Goal: Task Accomplishment & Management: Complete application form

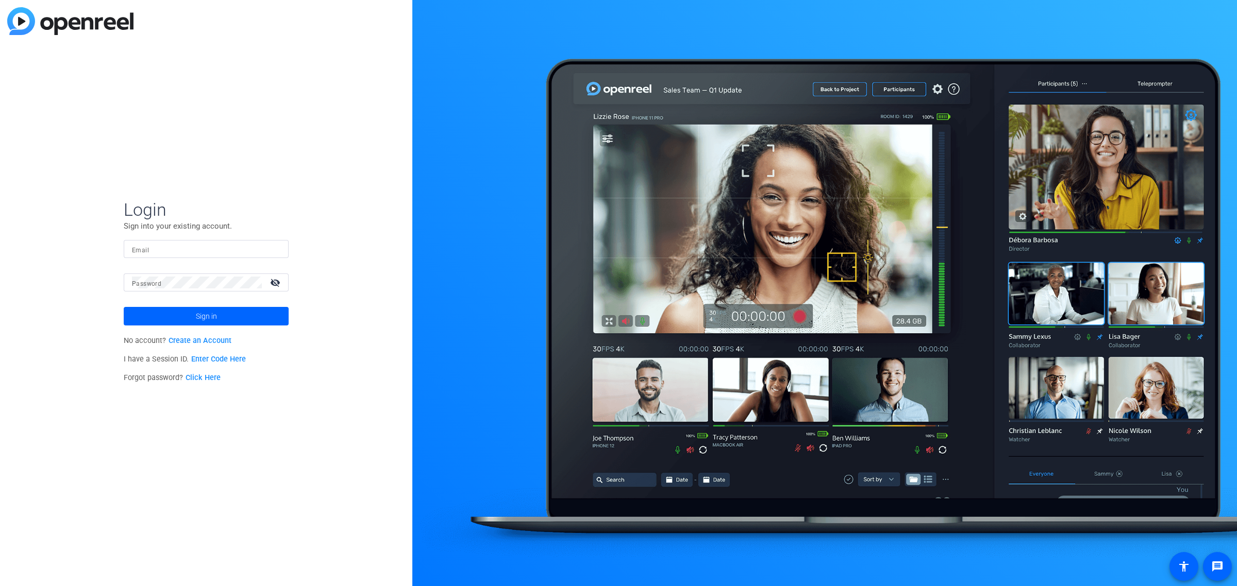
click at [176, 256] on div at bounding box center [206, 249] width 148 height 18
type input "[PERSON_NAME][EMAIL_ADDRESS][PERSON_NAME][DOMAIN_NAME]"
click at [191, 275] on div at bounding box center [197, 283] width 130 height 18
click at [209, 315] on span "Sign in" at bounding box center [206, 316] width 21 height 26
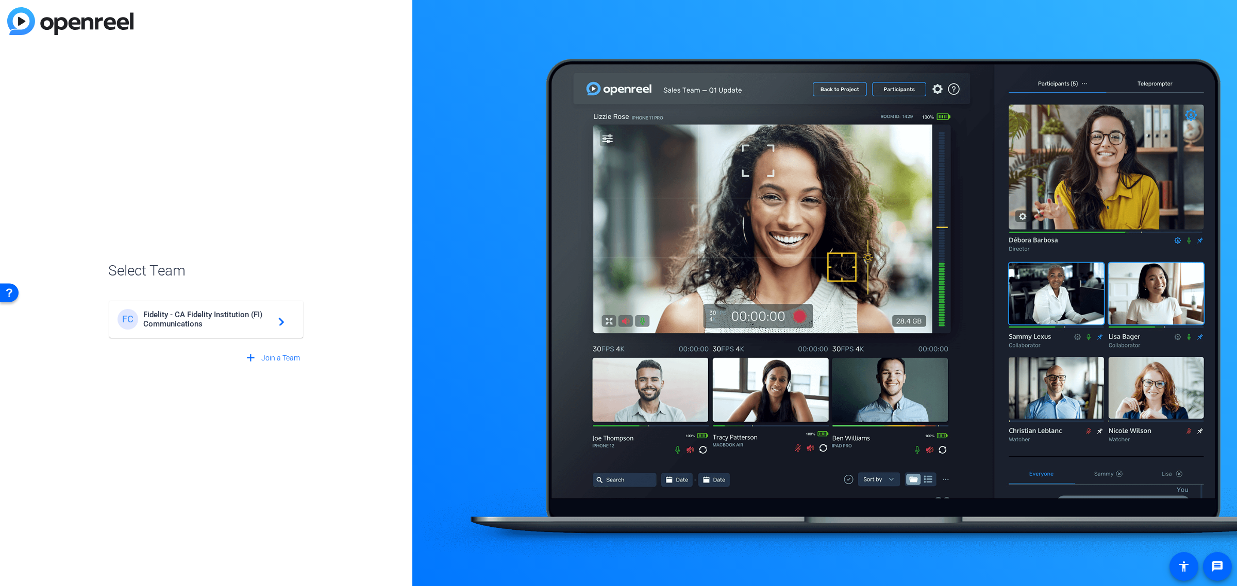
click at [232, 326] on span "Fidelity - CA Fidelity Institution (FI) Communications" at bounding box center [207, 319] width 129 height 19
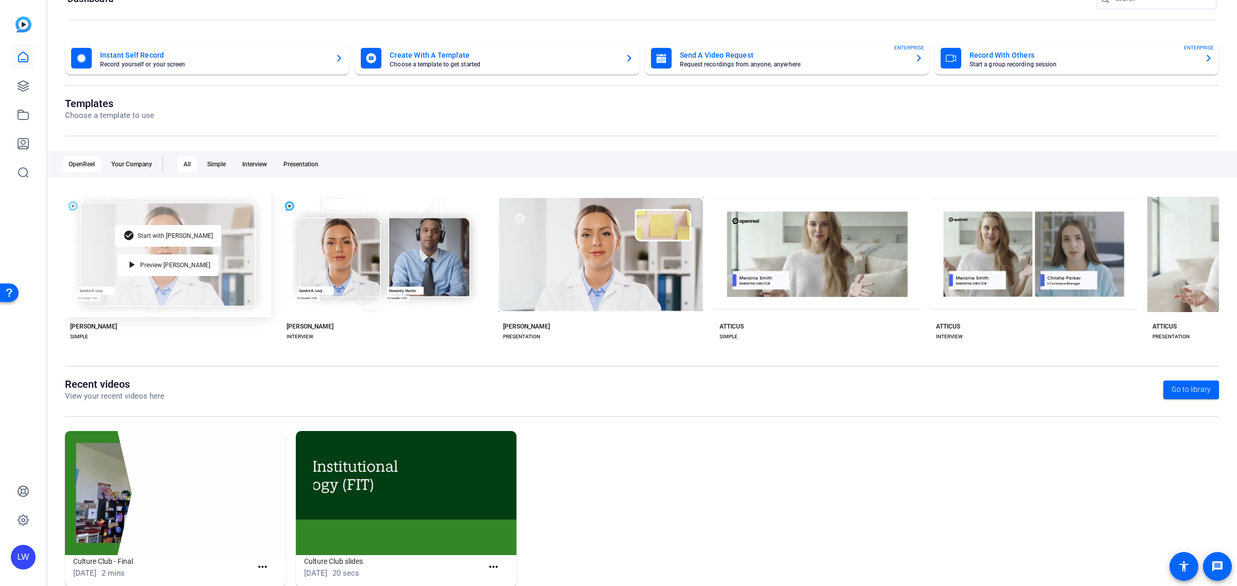
scroll to position [50, 0]
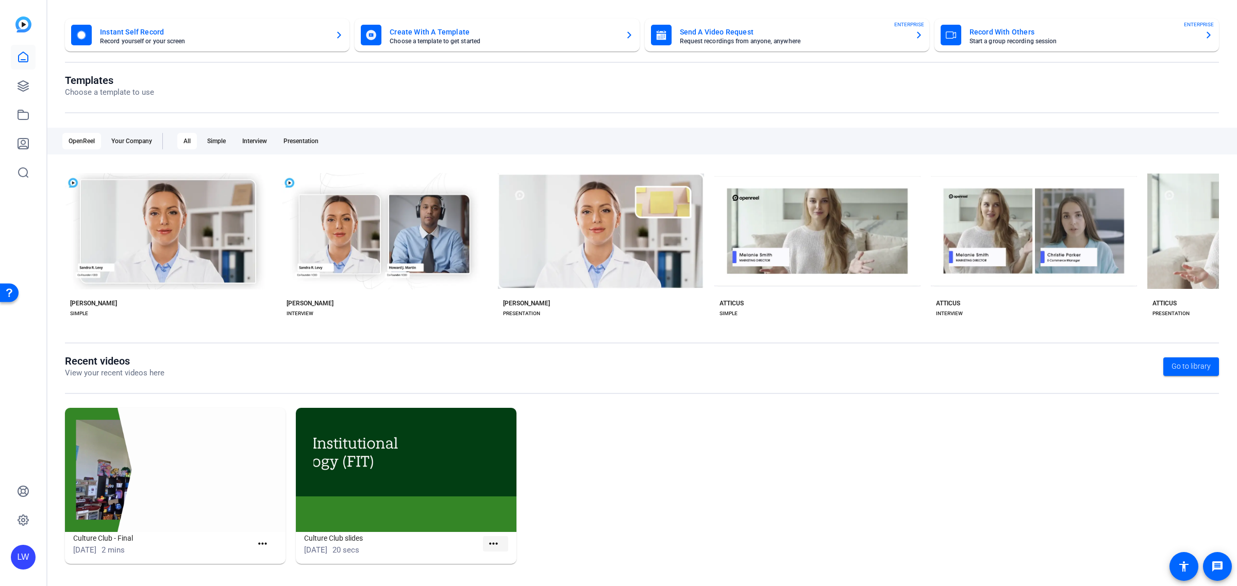
click at [487, 543] on mat-icon "more_horiz" at bounding box center [493, 544] width 13 height 13
click at [602, 458] on div at bounding box center [618, 293] width 1237 height 586
click at [488, 550] on span at bounding box center [495, 544] width 25 height 25
click at [500, 542] on span at bounding box center [495, 544] width 25 height 25
click at [407, 509] on img at bounding box center [406, 470] width 221 height 124
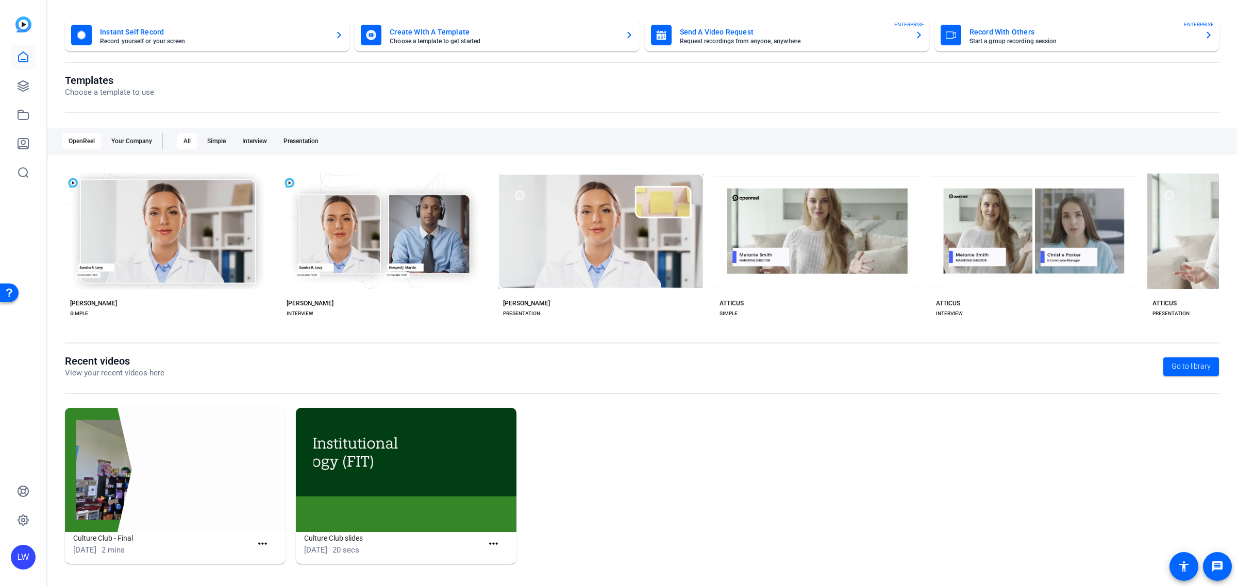
click at [327, 551] on span "[DATE]" at bounding box center [315, 550] width 23 height 9
click at [25, 115] on icon at bounding box center [23, 115] width 12 height 12
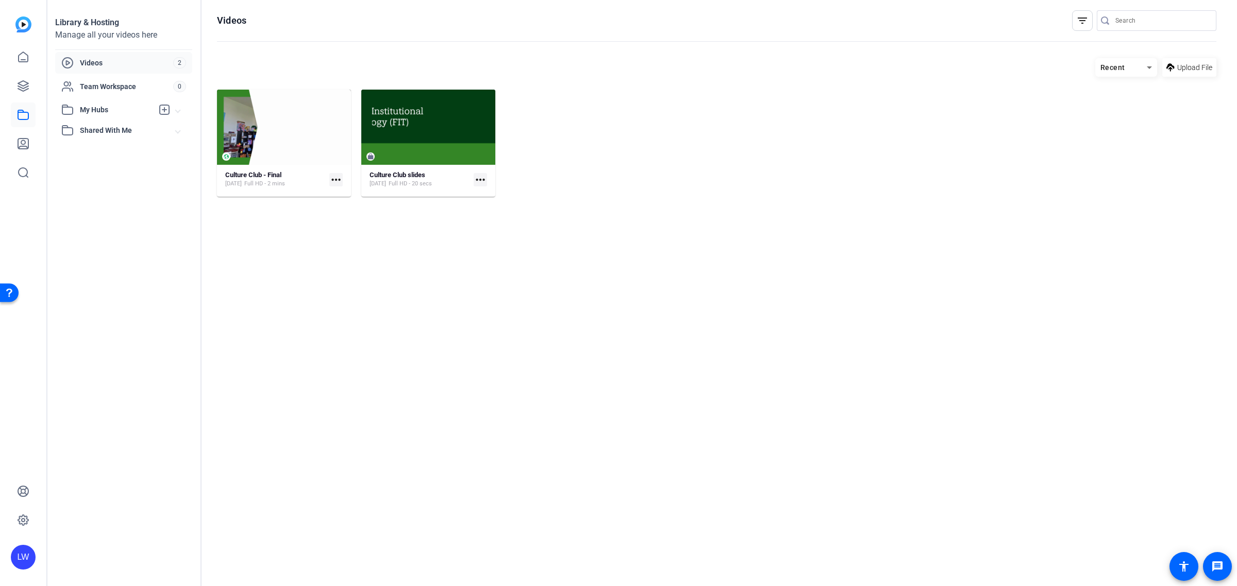
click at [483, 182] on mat-icon "more_horiz" at bounding box center [480, 179] width 13 height 13
click at [586, 292] on div at bounding box center [618, 293] width 1237 height 586
click at [21, 91] on icon at bounding box center [23, 86] width 12 height 12
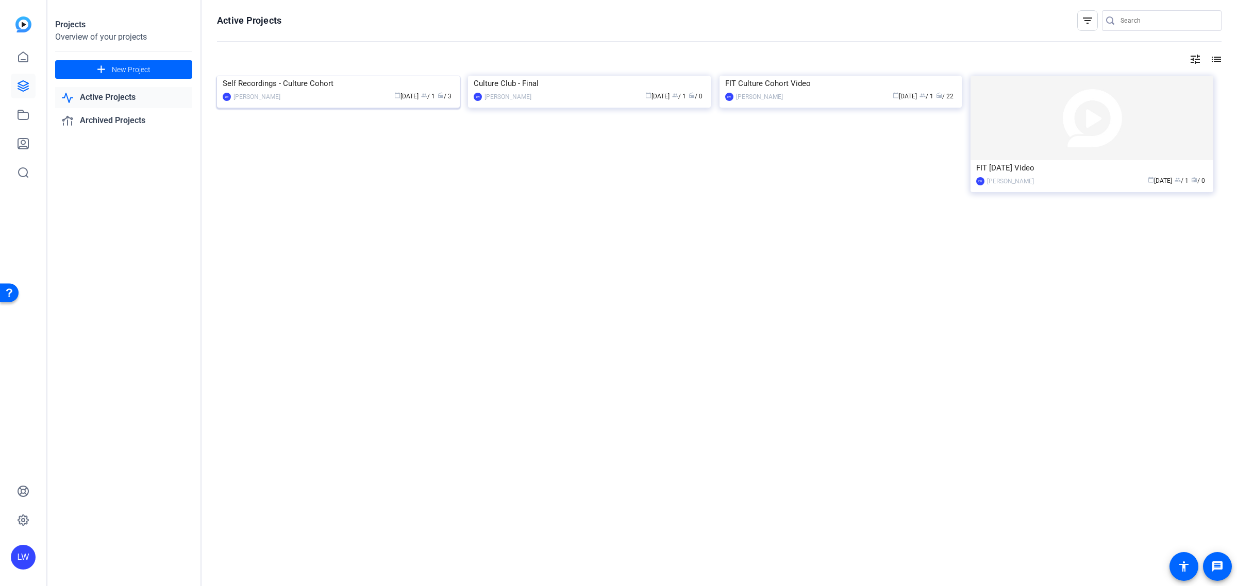
click at [421, 91] on div "Self Recordings - Culture Cohort" at bounding box center [338, 83] width 231 height 15
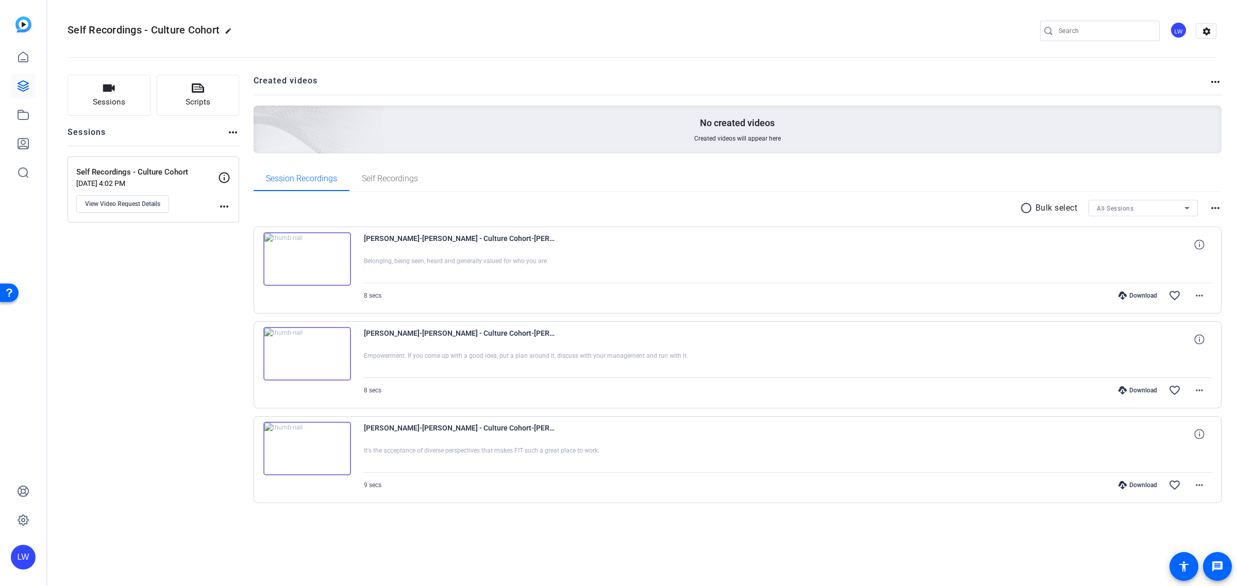
click at [1219, 76] on mat-icon "more_horiz" at bounding box center [1215, 82] width 12 height 12
click at [1215, 80] on div at bounding box center [618, 293] width 1237 height 586
click at [15, 89] on link at bounding box center [23, 86] width 25 height 25
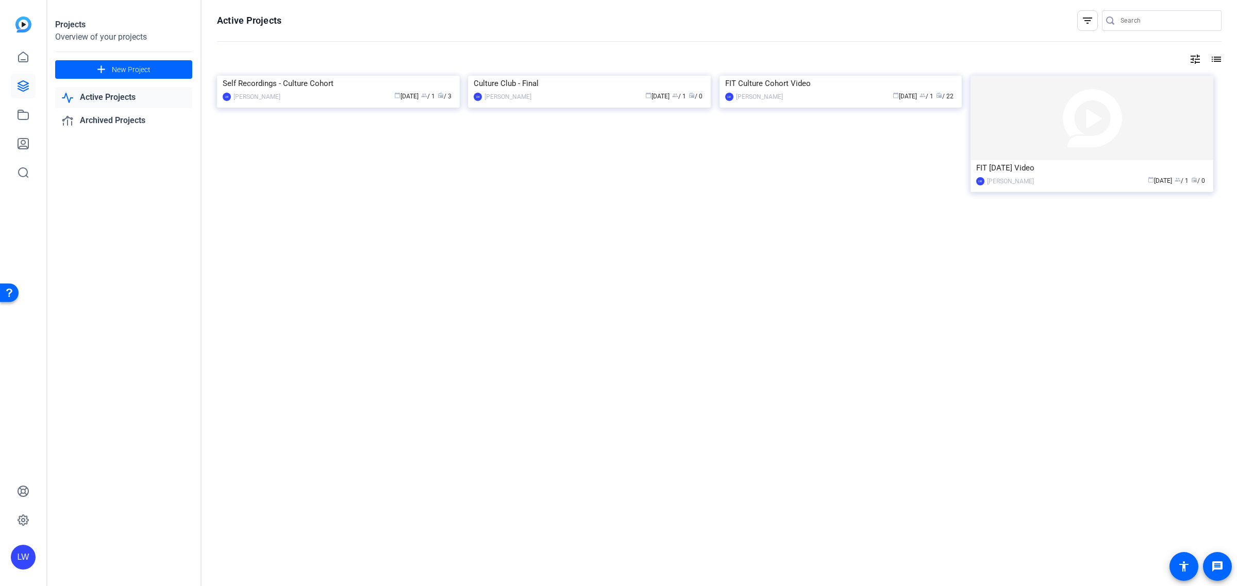
click at [1215, 61] on mat-icon "list" at bounding box center [1215, 59] width 12 height 12
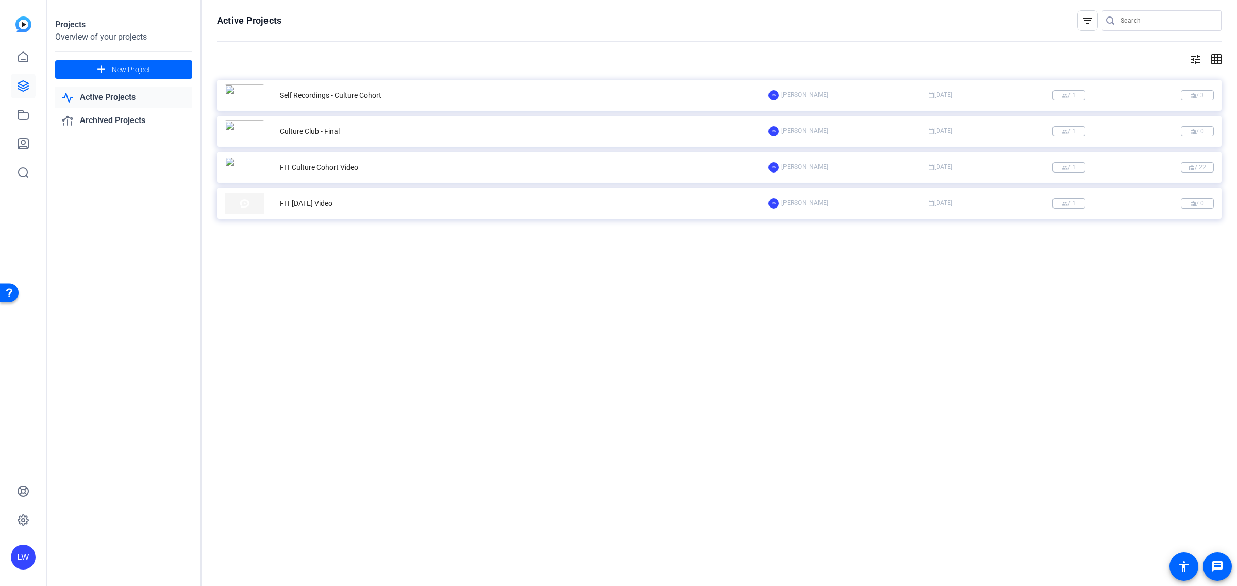
click at [1040, 64] on div "tune grid_on" at bounding box center [719, 59] width 1004 height 12
click at [134, 53] on div "Projects Overview of your projects add New Project Active Projects Archived Pro…" at bounding box center [124, 293] width 155 height 586
click at [137, 65] on span "New Project" at bounding box center [131, 69] width 39 height 11
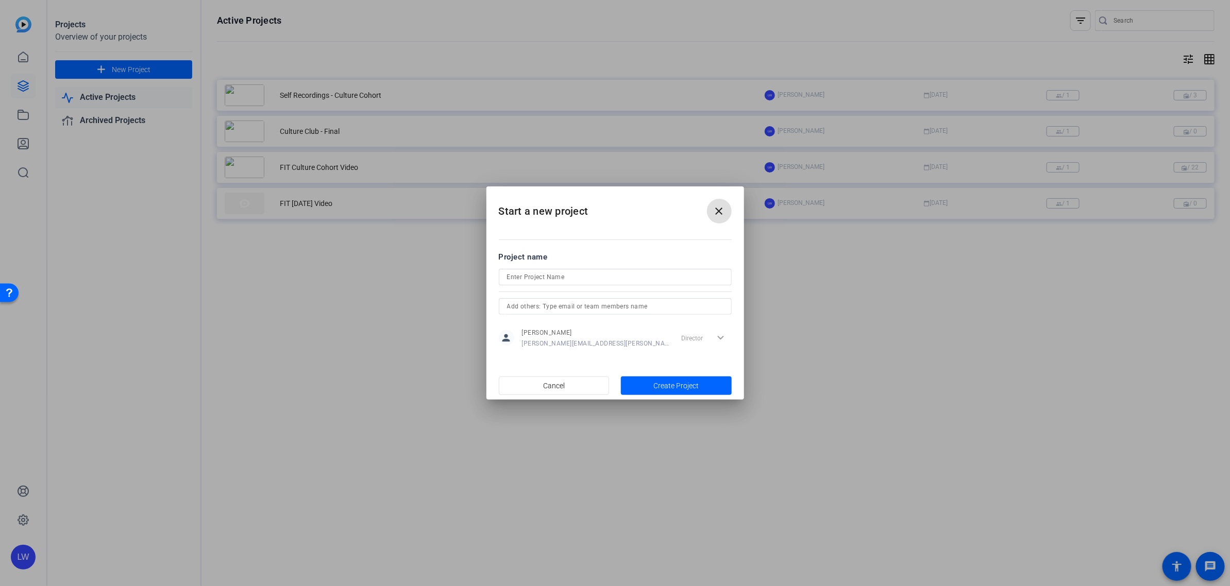
click at [725, 210] on span at bounding box center [719, 211] width 25 height 25
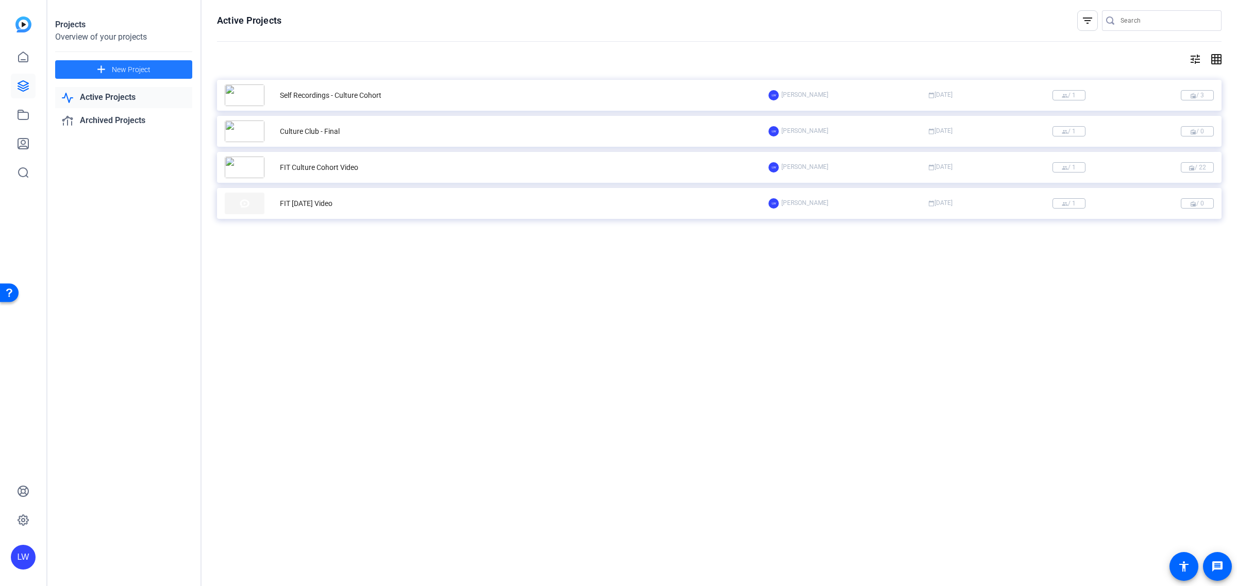
click at [563, 199] on div "FIT [DATE] Video" at bounding box center [497, 204] width 544 height 22
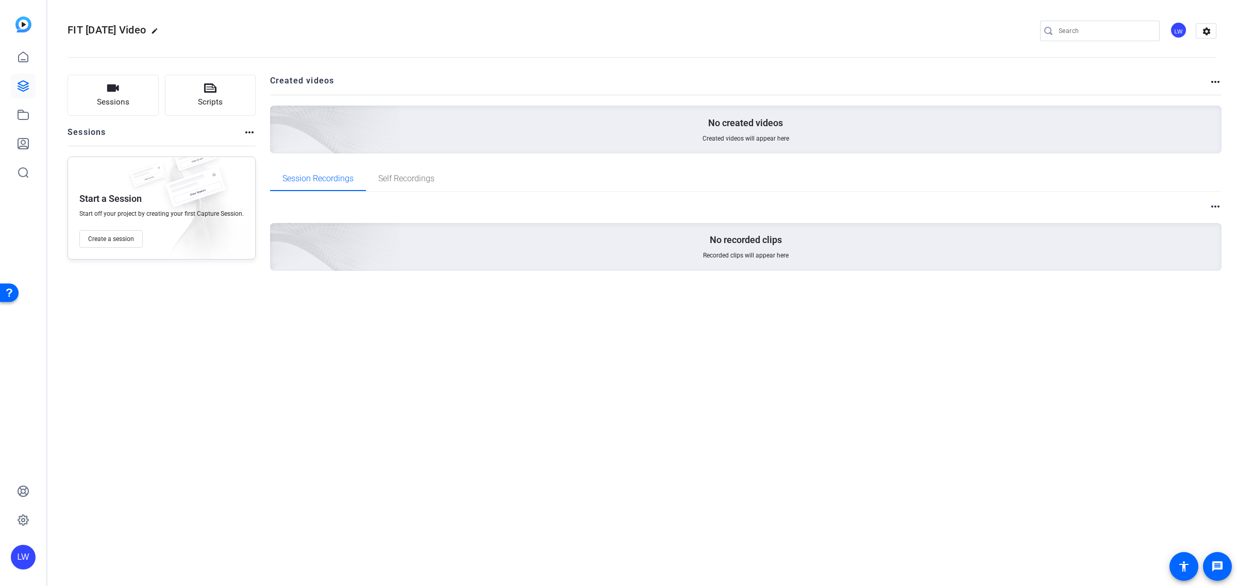
click at [185, 37] on div "FIT [DATE] Video edit LW settings" at bounding box center [641, 31] width 1149 height 78
click at [163, 32] on mat-icon "edit" at bounding box center [157, 33] width 12 height 12
click at [129, 37] on input "FIT [DATE] Video" at bounding box center [109, 31] width 67 height 12
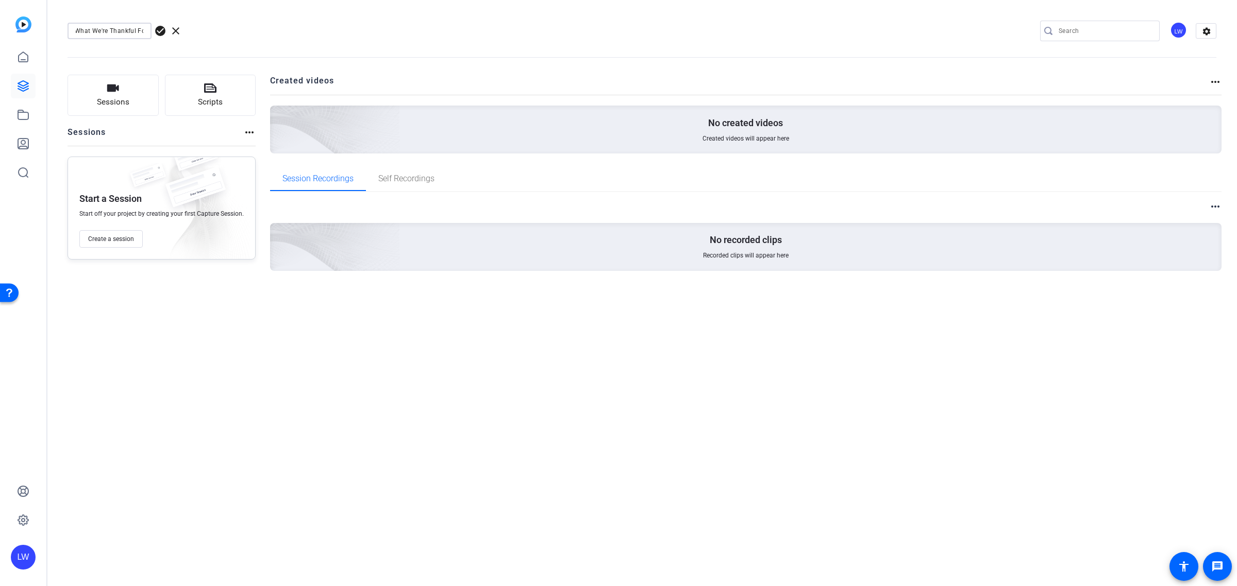
scroll to position [0, 16]
type input "FIT: What We're Thankful For"
click at [204, 31] on div "FIT: What We're Thankful For check_circle clear" at bounding box center [137, 31] width 140 height 16
click at [202, 37] on div "FIT: What We're Thankful For check_circle clear LW settings" at bounding box center [641, 31] width 1149 height 78
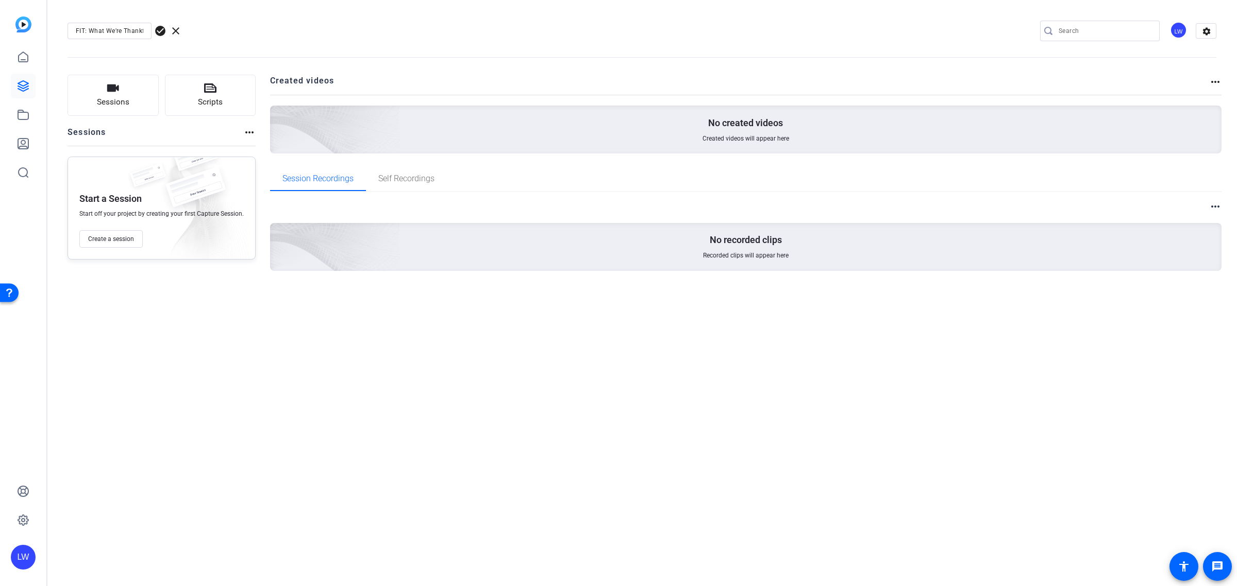
click at [161, 29] on span "check_circle" at bounding box center [160, 31] width 12 height 12
click at [475, 394] on div "FIT: What We're Thankful For edit LW settings Sessions Scripts Sessions more_ho…" at bounding box center [642, 293] width 1190 height 586
click at [150, 103] on button "Sessions" at bounding box center [112, 95] width 91 height 41
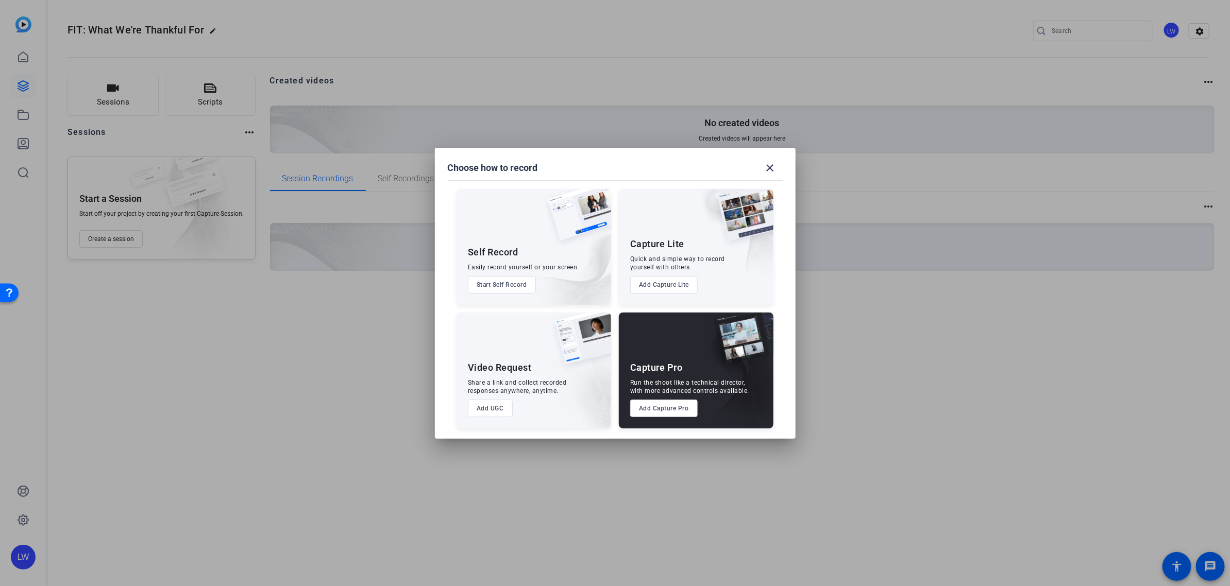
click at [480, 415] on button "Add UGC" at bounding box center [490, 409] width 45 height 18
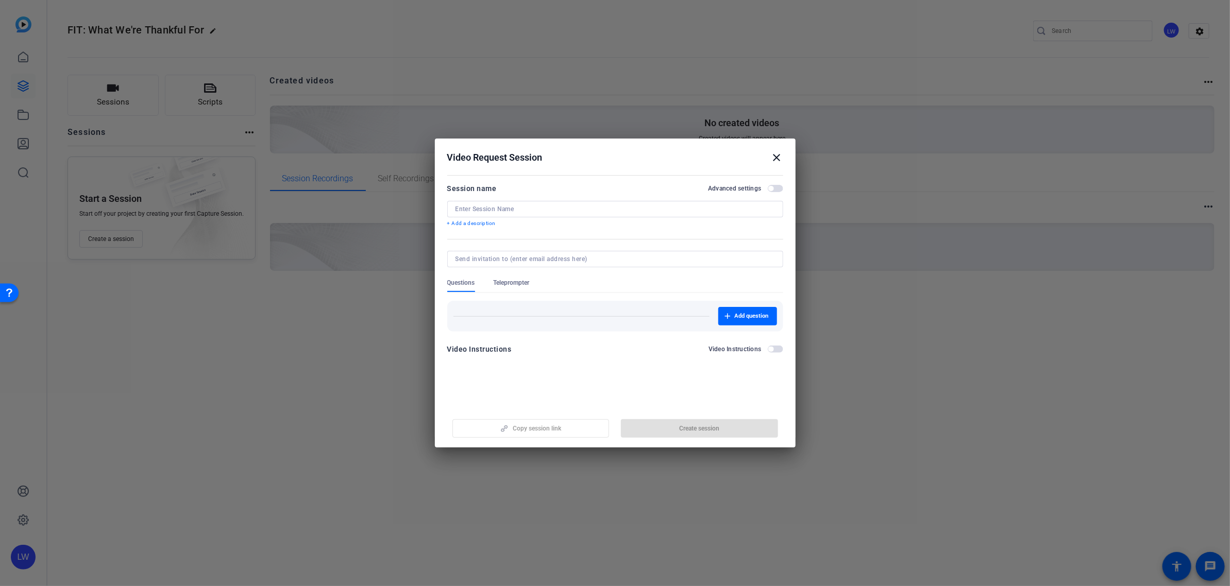
click at [534, 202] on div at bounding box center [614, 209] width 319 height 16
type input "FIT: What we're thankful for"
click at [479, 224] on p "+ Add a description" at bounding box center [615, 223] width 336 height 8
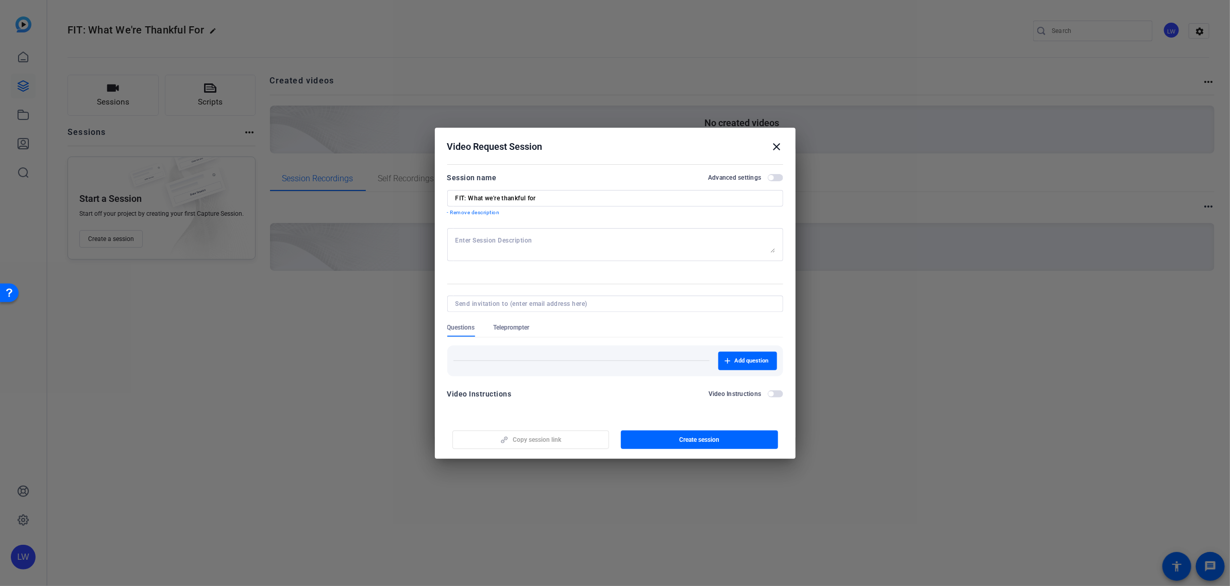
click at [776, 176] on span "button" at bounding box center [775, 177] width 15 height 7
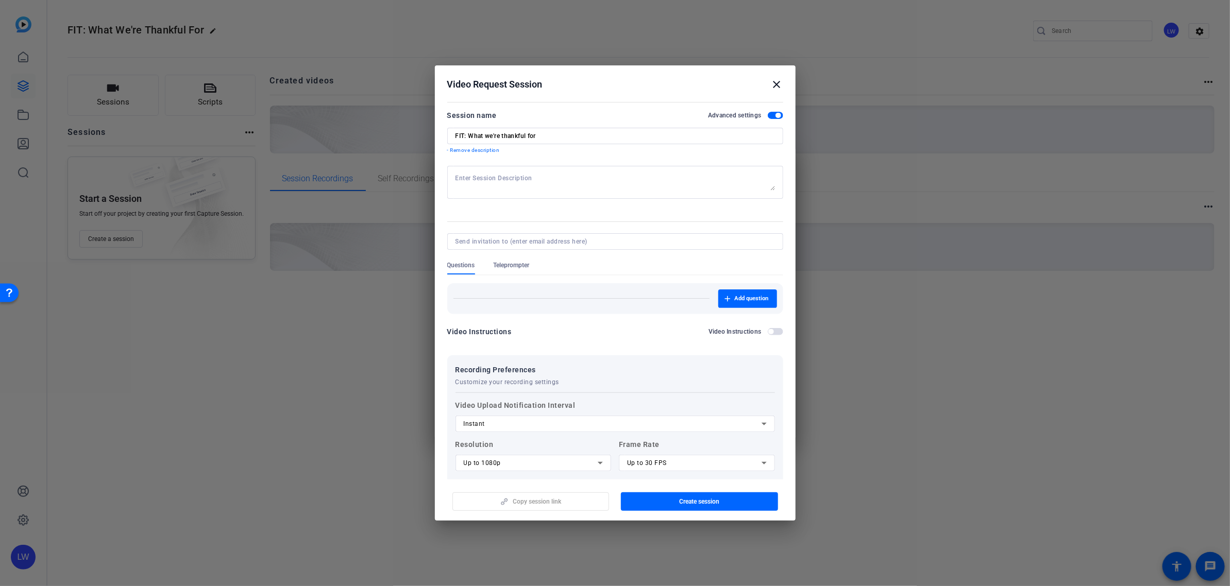
click at [496, 181] on textarea at bounding box center [614, 182] width 319 height 16
click at [555, 241] on input at bounding box center [612, 242] width 315 height 8
type input "[PERSON_NAME][EMAIL_ADDRESS][PERSON_NAME][DOMAIN_NAME]"
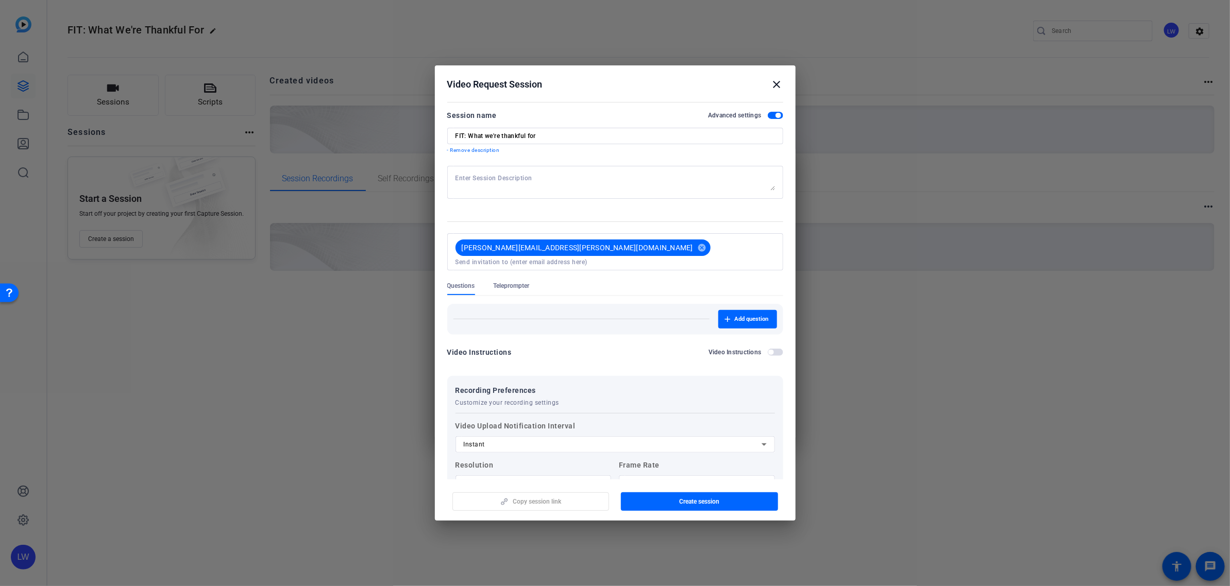
click at [563, 208] on div at bounding box center [615, 204] width 336 height 11
click at [547, 182] on textarea at bounding box center [614, 182] width 319 height 16
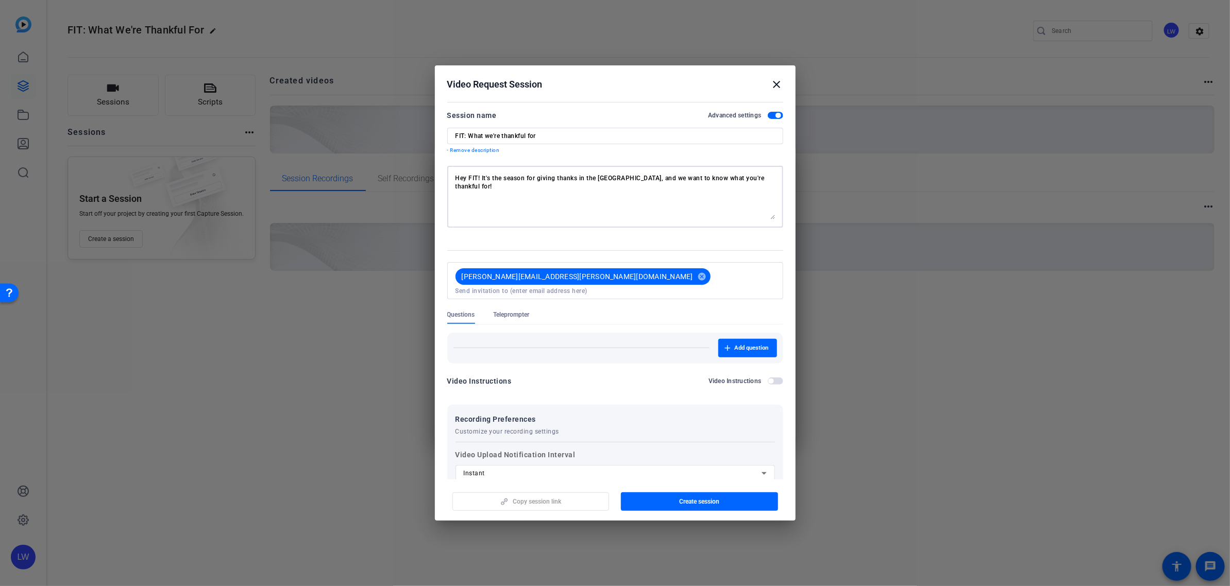
drag, startPoint x: 764, startPoint y: 187, endPoint x: 764, endPoint y: 216, distance: 29.9
click at [764, 216] on textarea "Hey FIT! It's the season for giving thanks in the [GEOGRAPHIC_DATA], and we wan…" at bounding box center [614, 196] width 319 height 45
type textarea "Hey FIT! It's the season for giving thanks in the [GEOGRAPHIC_DATA], and we wan…"
click at [735, 344] on span "Add question" at bounding box center [752, 348] width 34 height 8
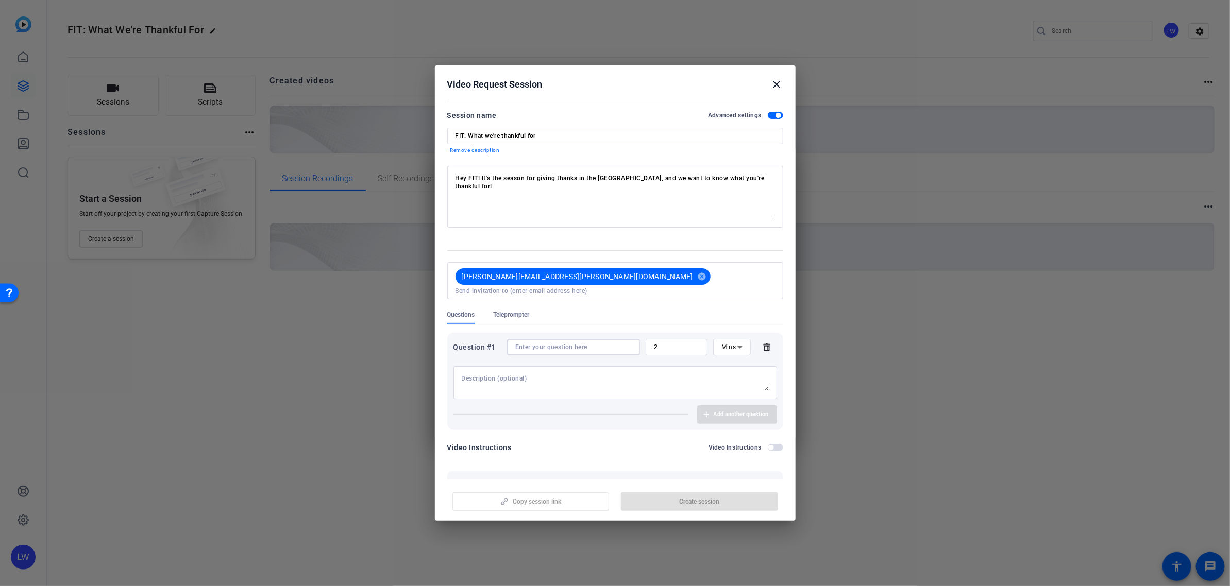
click at [616, 343] on input at bounding box center [573, 347] width 116 height 8
click at [684, 343] on input "2" at bounding box center [677, 347] width 46 height 8
type input "30"
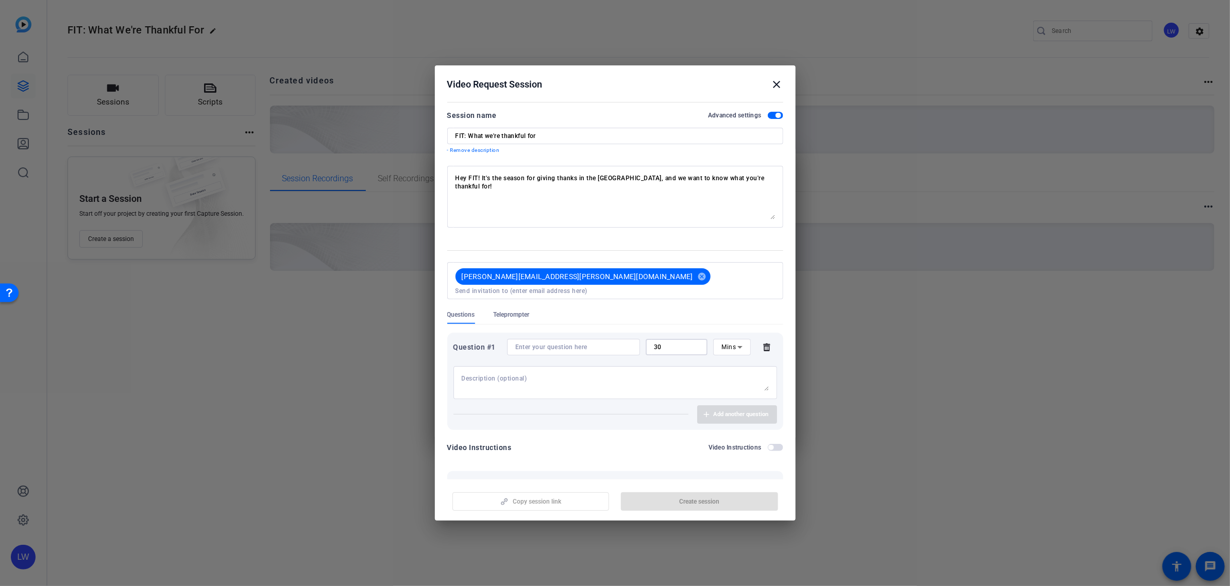
click at [723, 344] on span "Mins" at bounding box center [728, 347] width 14 height 7
click at [725, 356] on span "Sec" at bounding box center [721, 359] width 10 height 12
click at [643, 375] on textarea at bounding box center [615, 383] width 307 height 16
click at [530, 218] on textarea "Hey FIT! It's the season for giving thanks in the [GEOGRAPHIC_DATA], and we wan…" at bounding box center [614, 196] width 319 height 45
click at [751, 183] on textarea "Hey FIT! It's the season for giving thanks in the [GEOGRAPHIC_DATA], and we wan…" at bounding box center [614, 196] width 319 height 45
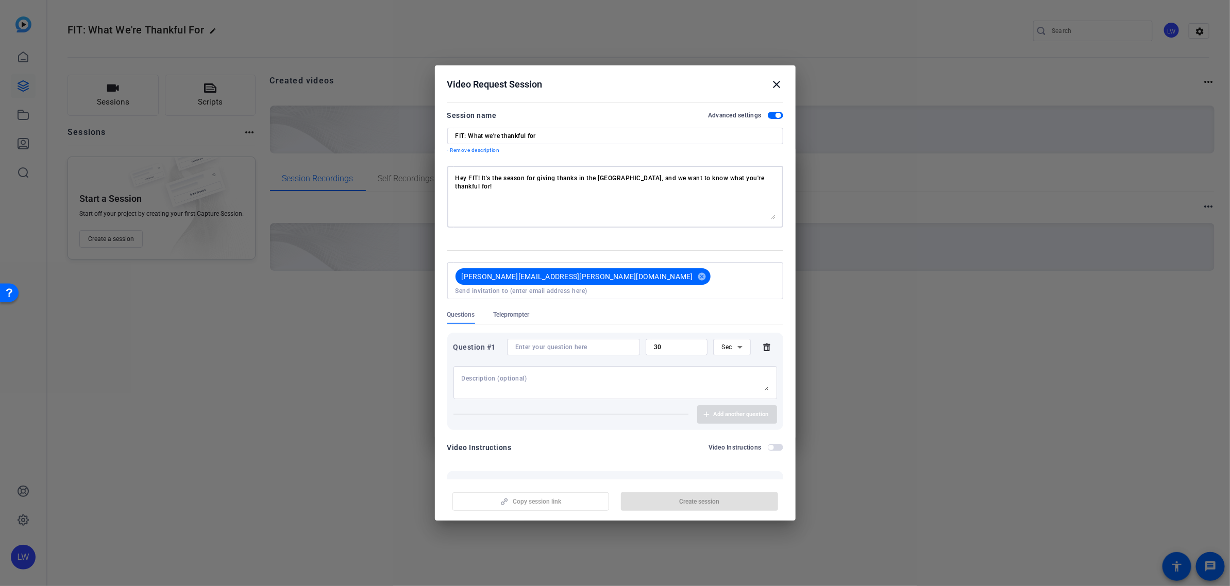
scroll to position [64, 0]
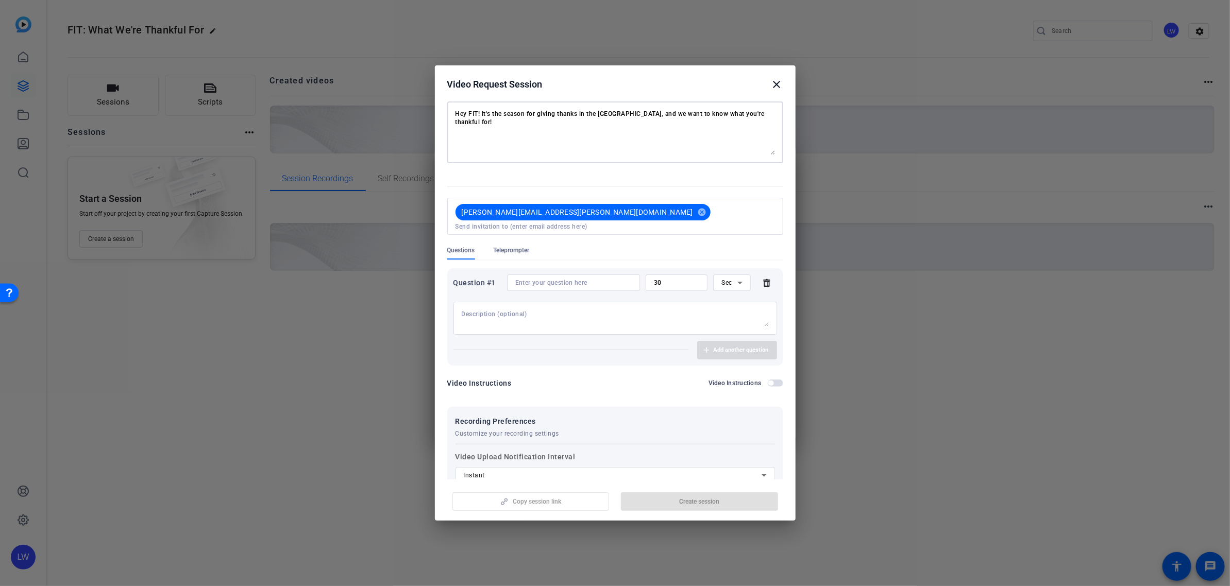
click at [774, 380] on span "button" at bounding box center [775, 383] width 15 height 7
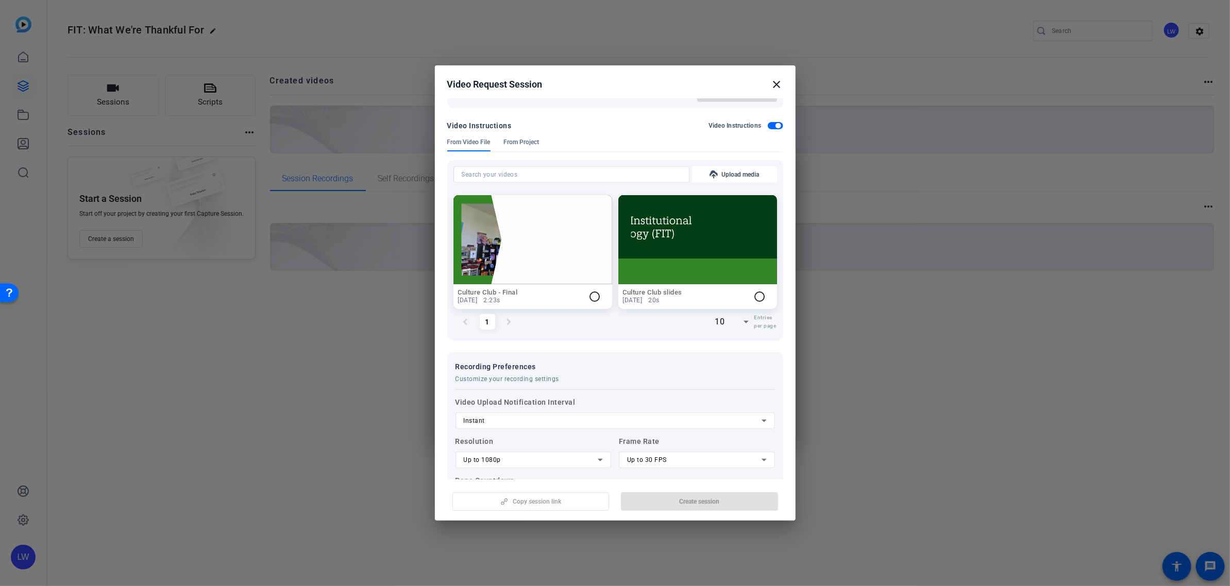
scroll to position [258, 0]
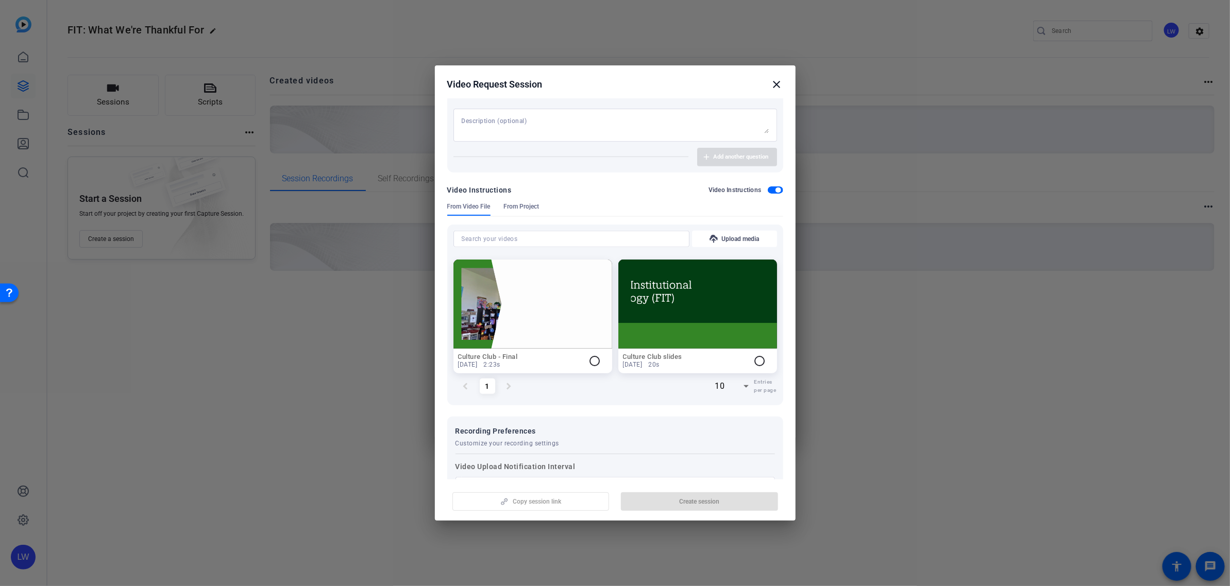
click at [768, 187] on span "button" at bounding box center [775, 190] width 15 height 7
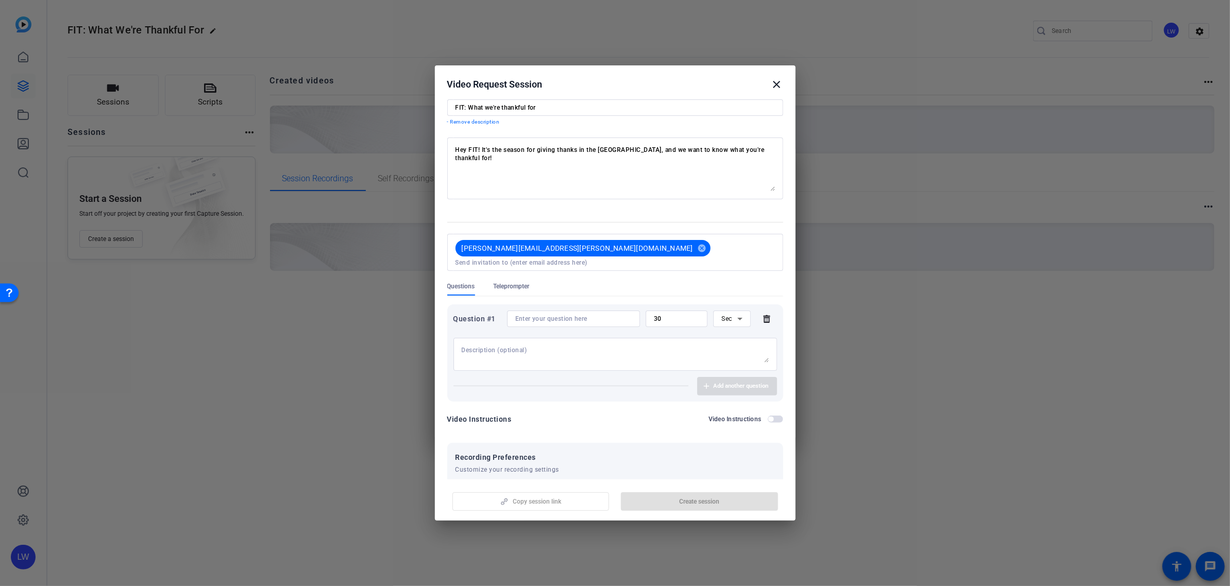
scroll to position [0, 0]
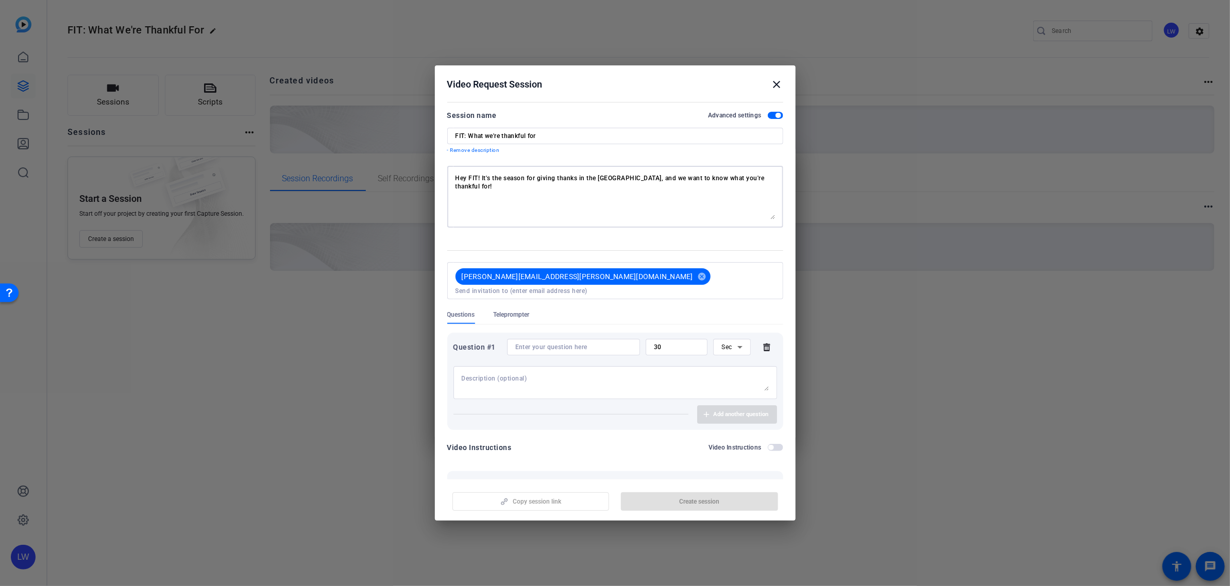
click at [763, 179] on textarea "Hey FIT! It's the season for giving thanks in the [GEOGRAPHIC_DATA], and we wan…" at bounding box center [614, 196] width 319 height 45
drag, startPoint x: 657, startPoint y: 185, endPoint x: 491, endPoint y: 185, distance: 165.9
click at [491, 185] on textarea "Hey FIT! It's the season for giving thanks in the [GEOGRAPHIC_DATA], and we wan…" at bounding box center [614, 196] width 319 height 45
click at [538, 186] on textarea "Hey FIT! It's the season for giving thanks in the [GEOGRAPHIC_DATA], and we wan…" at bounding box center [614, 196] width 319 height 45
click at [506, 194] on textarea "Hey FIT! It's the season for giving thanks in the [GEOGRAPHIC_DATA], and we wan…" at bounding box center [614, 196] width 319 height 45
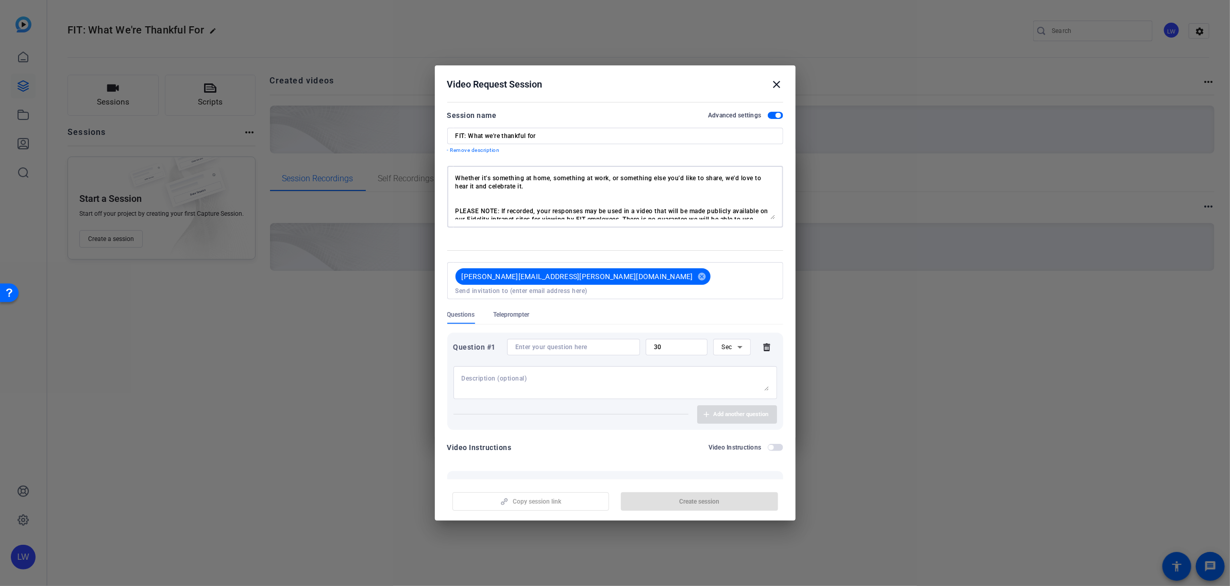
scroll to position [20, 0]
click at [493, 184] on textarea "Hey FIT! It's the season for giving thanks in the [GEOGRAPHIC_DATA], and we wan…" at bounding box center [614, 196] width 319 height 45
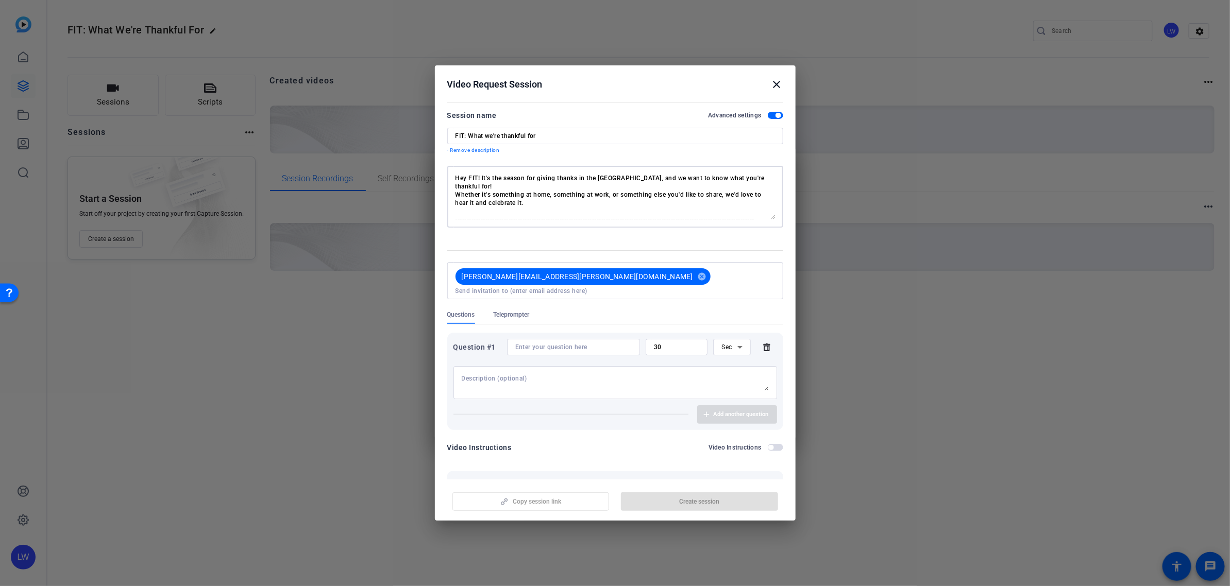
click at [512, 181] on textarea "Hey FIT! It's the season for giving thanks in the [GEOGRAPHIC_DATA], and we wan…" at bounding box center [614, 196] width 319 height 45
click at [529, 194] on textarea "Hey FIT! It's the season for giving thanks in the [GEOGRAPHIC_DATA], and we wan…" at bounding box center [614, 196] width 319 height 45
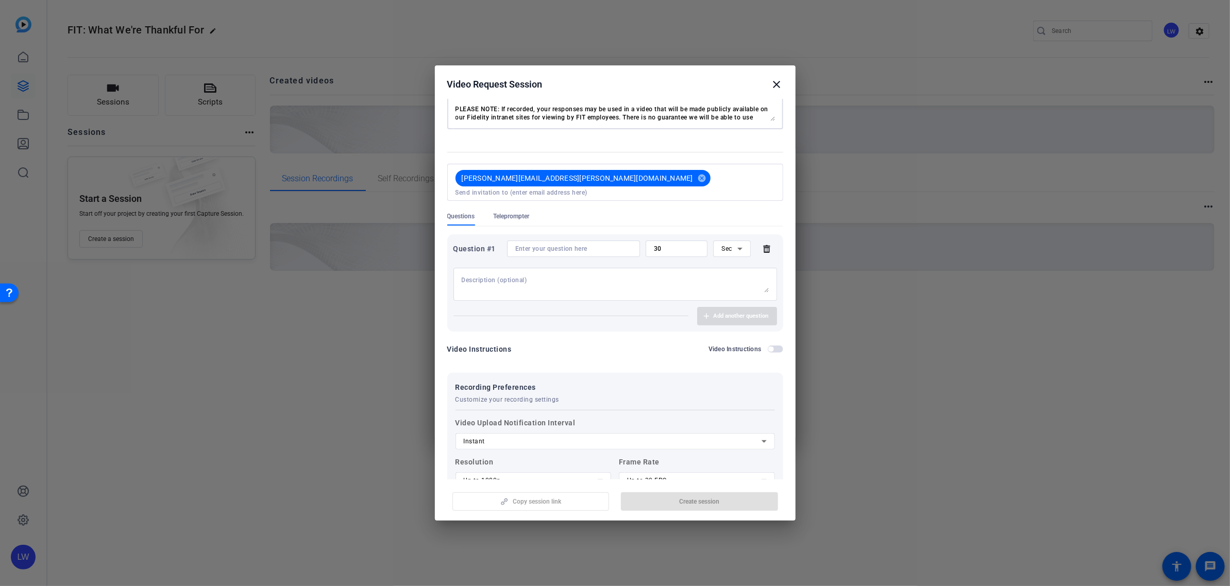
scroll to position [129, 0]
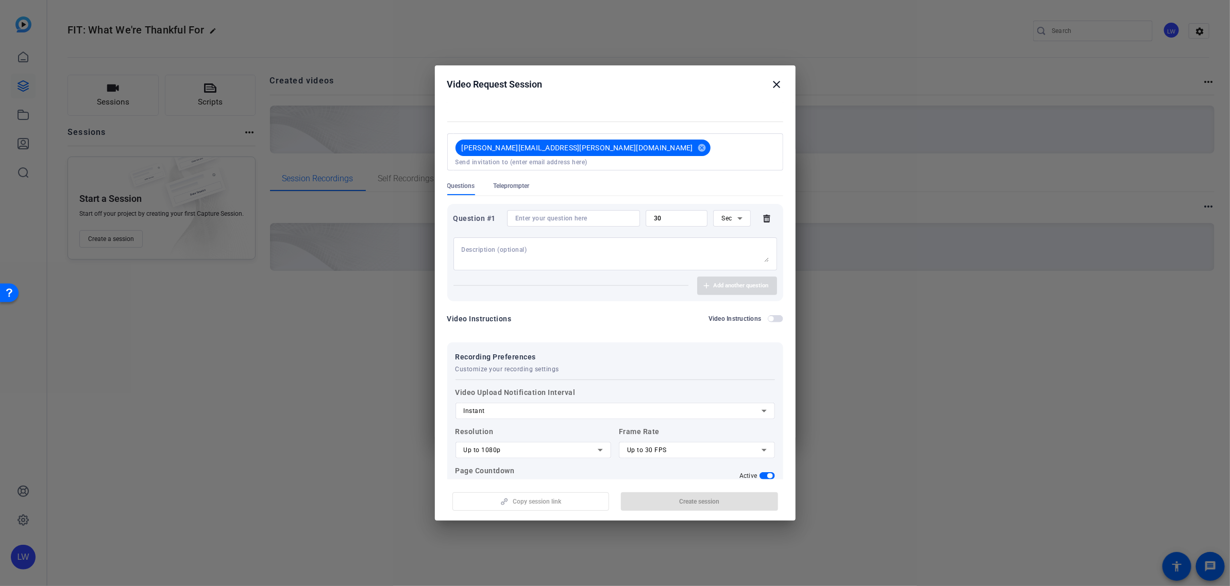
type textarea "Hey FIT! It's the season for giving thanks in the [GEOGRAPHIC_DATA], and we wan…"
click at [509, 246] on textarea at bounding box center [615, 254] width 307 height 16
click at [528, 214] on input at bounding box center [573, 218] width 116 height 8
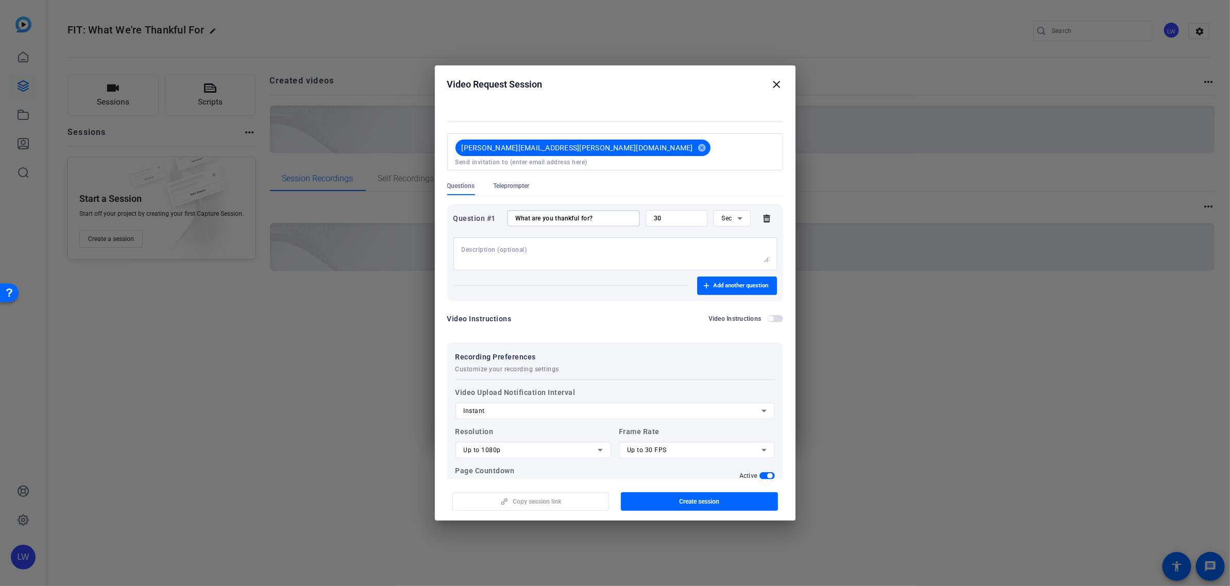
type input "What are you thankful for?"
click at [476, 246] on textarea at bounding box center [615, 254] width 307 height 16
type textarea "P"
type textarea "Y"
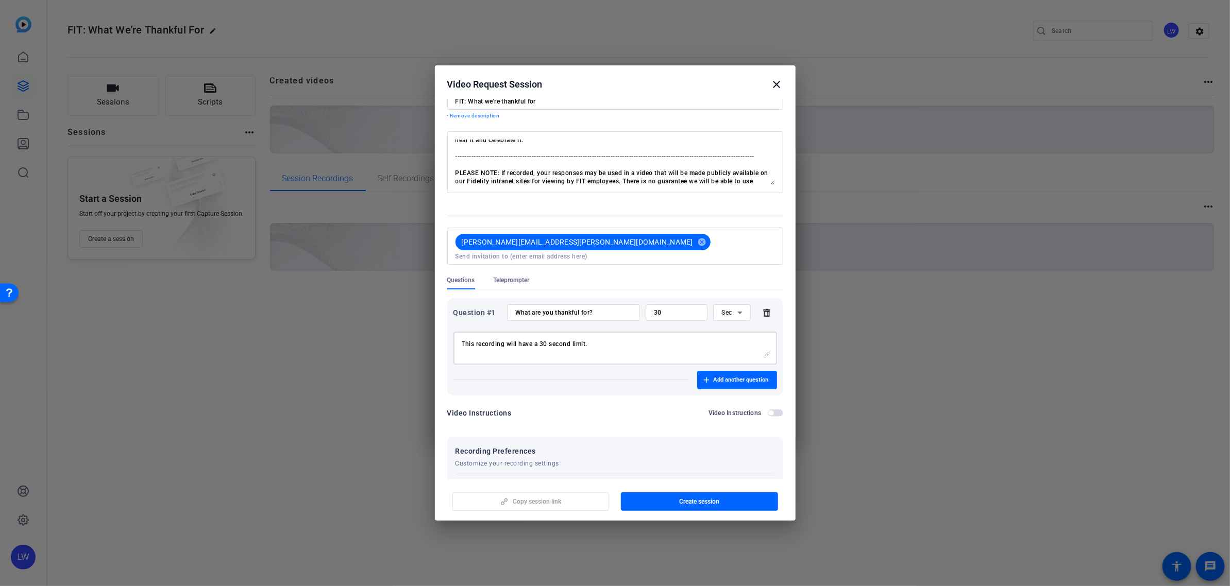
scroll to position [64, 0]
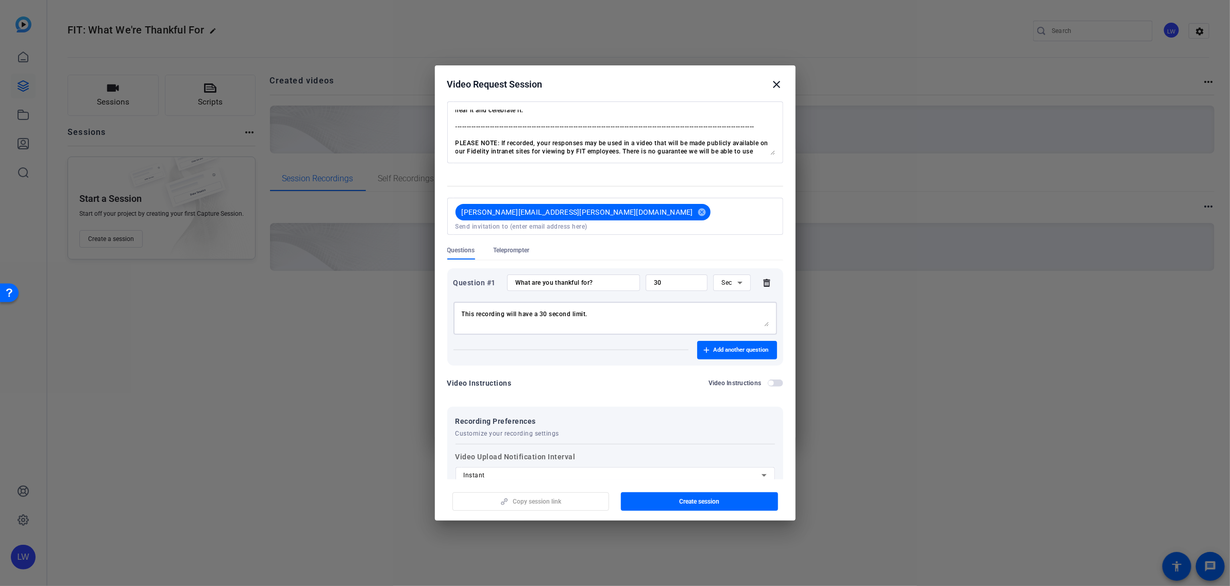
click at [565, 310] on textarea "This recording will have a 30 second limit." at bounding box center [615, 318] width 307 height 16
click at [611, 310] on textarea "This recording will have a 30 second limit." at bounding box center [615, 318] width 307 height 16
click at [475, 310] on textarea "This recording will have a 30 second limit." at bounding box center [615, 318] width 307 height 16
click at [660, 310] on textarea "This self-recording will have a 30 second limit." at bounding box center [615, 318] width 307 height 16
type textarea "This self-recording will have a 30 second limit."
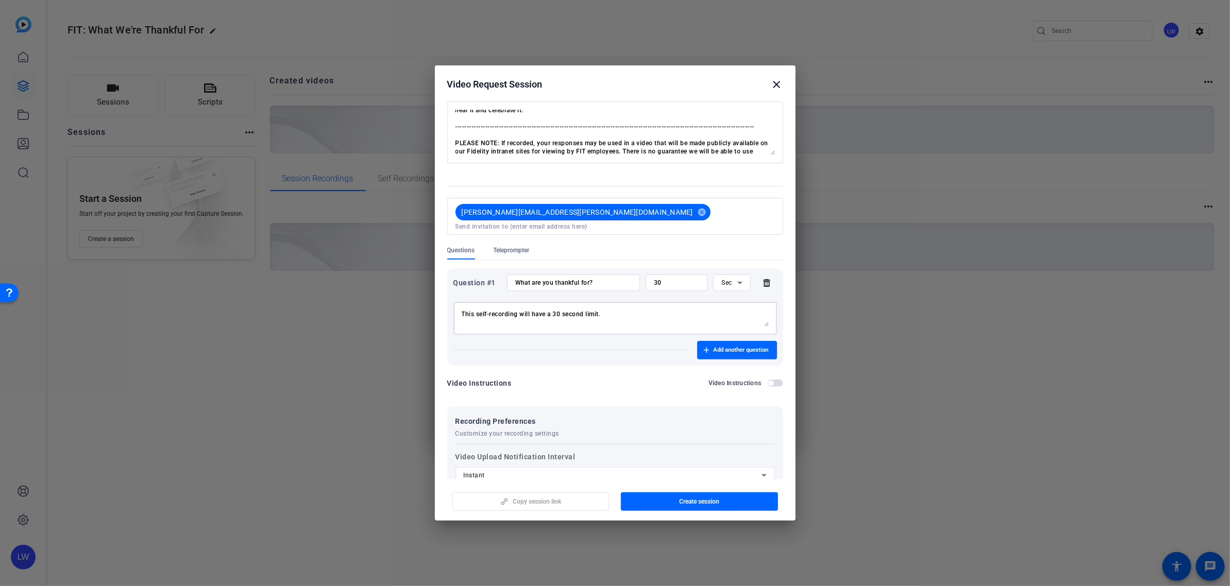
click at [684, 279] on input "30" at bounding box center [677, 283] width 46 height 8
click at [668, 275] on div "30" at bounding box center [677, 283] width 46 height 16
click at [664, 279] on input "30" at bounding box center [677, 283] width 46 height 8
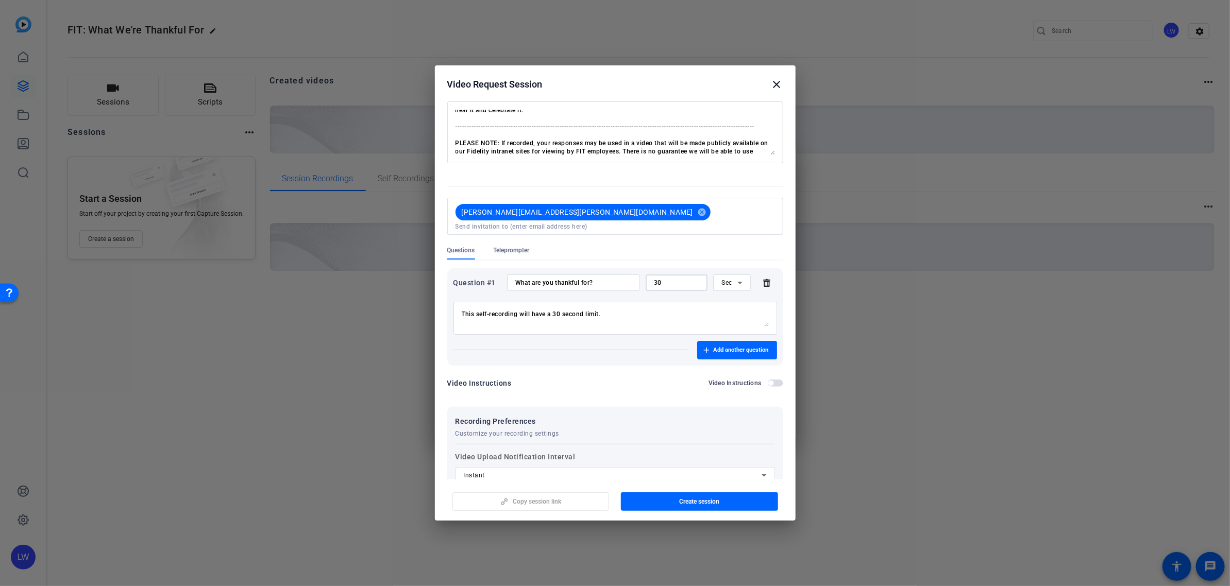
click at [632, 310] on textarea "This self-recording will have a 30 second limit." at bounding box center [615, 318] width 307 height 16
click at [654, 279] on input "30" at bounding box center [677, 283] width 46 height 8
type input "15"
click at [557, 310] on textarea "This self-recording will have a 30 second limit." at bounding box center [615, 318] width 307 height 16
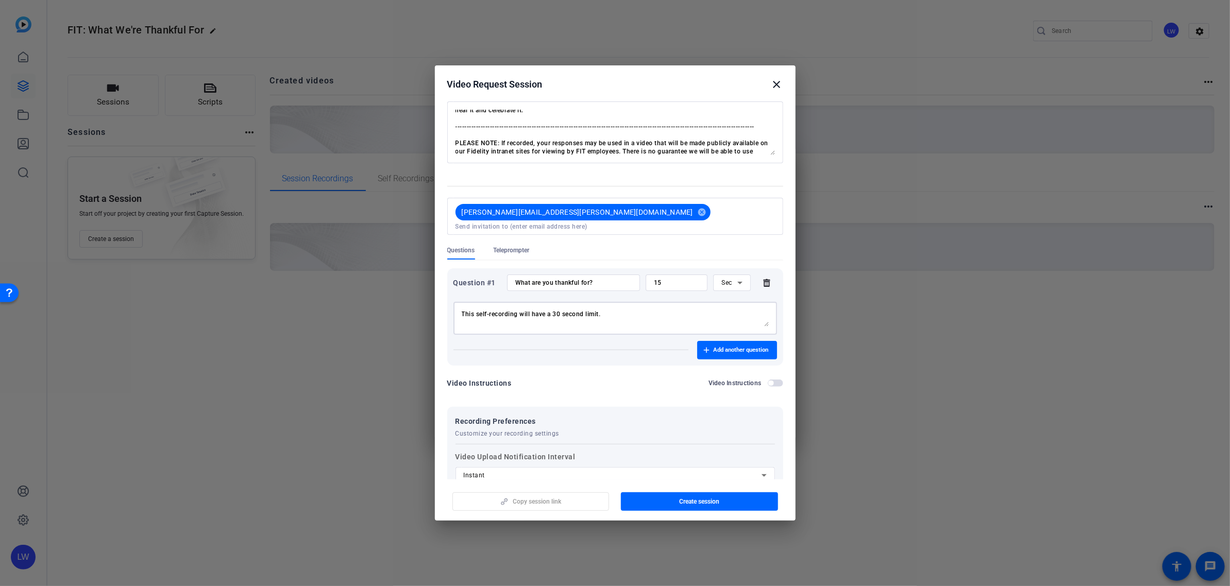
click at [557, 310] on textarea "This self-recording will have a 30 second limit." at bounding box center [615, 318] width 307 height 16
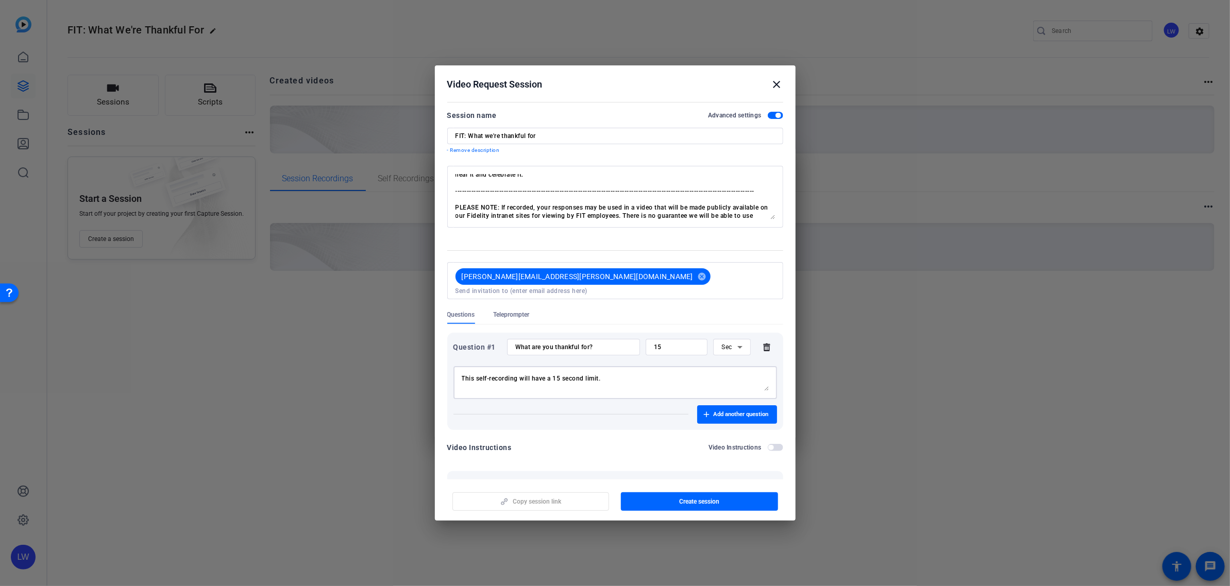
scroll to position [0, 0]
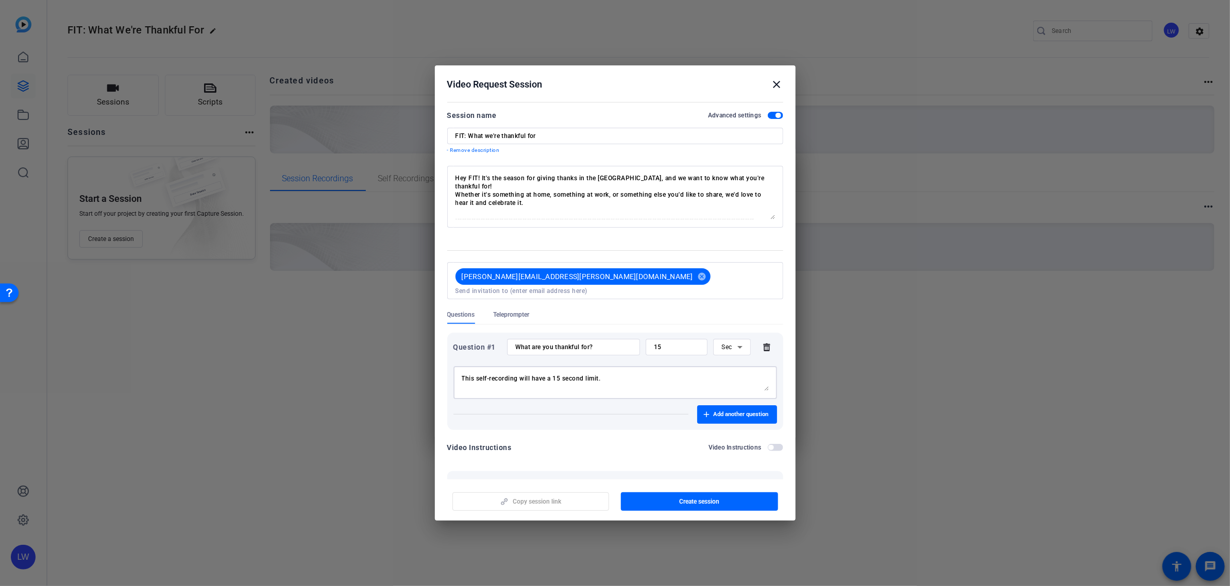
type textarea "This self-recording will have a 15 second limit."
click at [654, 343] on input "15" at bounding box center [677, 347] width 46 height 8
type input "30"
click at [558, 375] on textarea "This self-recording will have a 15 second limit." at bounding box center [615, 383] width 307 height 16
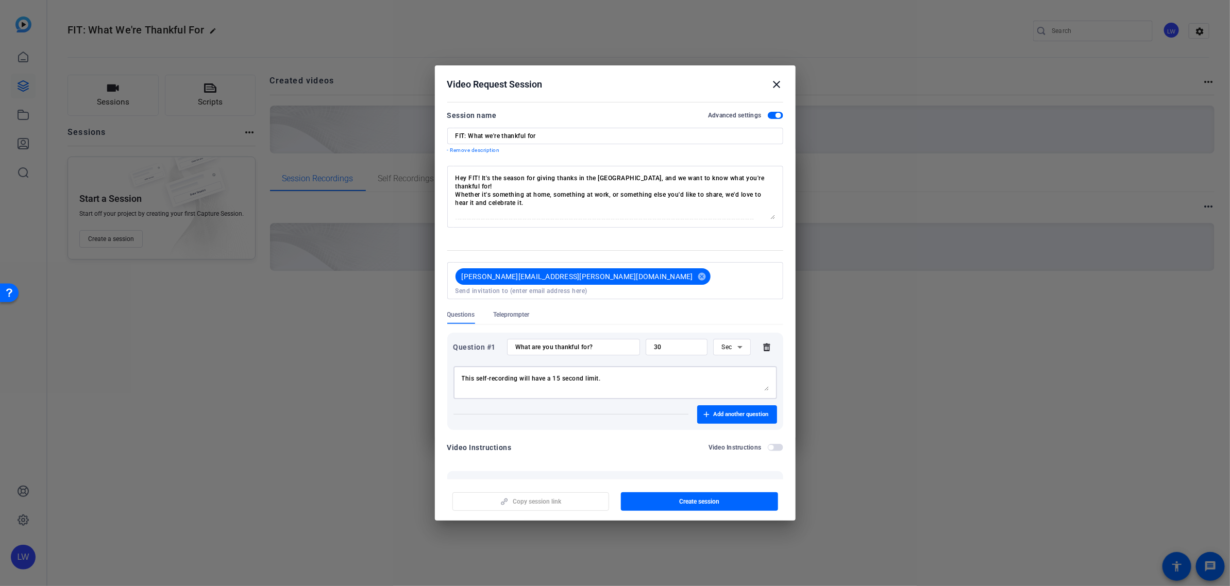
click at [558, 375] on textarea "This self-recording will have a 15 second limit." at bounding box center [615, 383] width 307 height 16
type textarea "This self-recording will have a 30 second limit."
click at [521, 343] on input "What are you thankful for?" at bounding box center [573, 347] width 116 height 8
drag, startPoint x: 573, startPoint y: 340, endPoint x: 635, endPoint y: 338, distance: 61.9
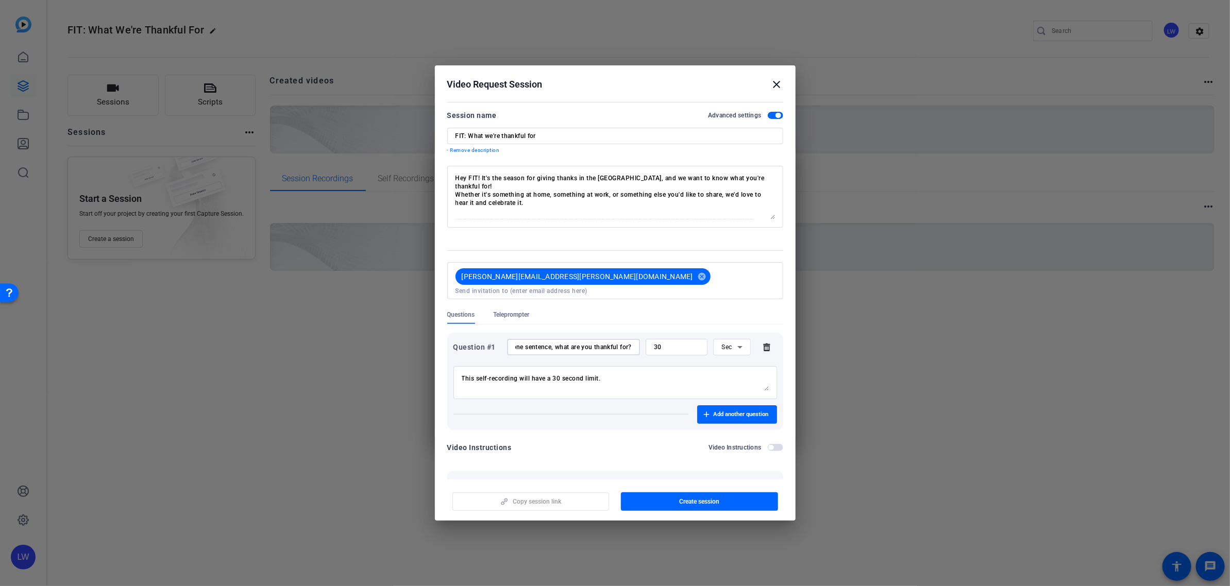
click at [635, 339] on div "Question #1 In one sentence, what are you thankful for? 30 Sec" at bounding box center [615, 347] width 324 height 16
click at [623, 343] on input "In one sentence, what are you thankful for?" at bounding box center [573, 347] width 116 height 8
type input "In one sentence, what are you thankful for this year?"
click at [649, 375] on textarea "This self-recording will have a 30 second limit." at bounding box center [615, 383] width 307 height 16
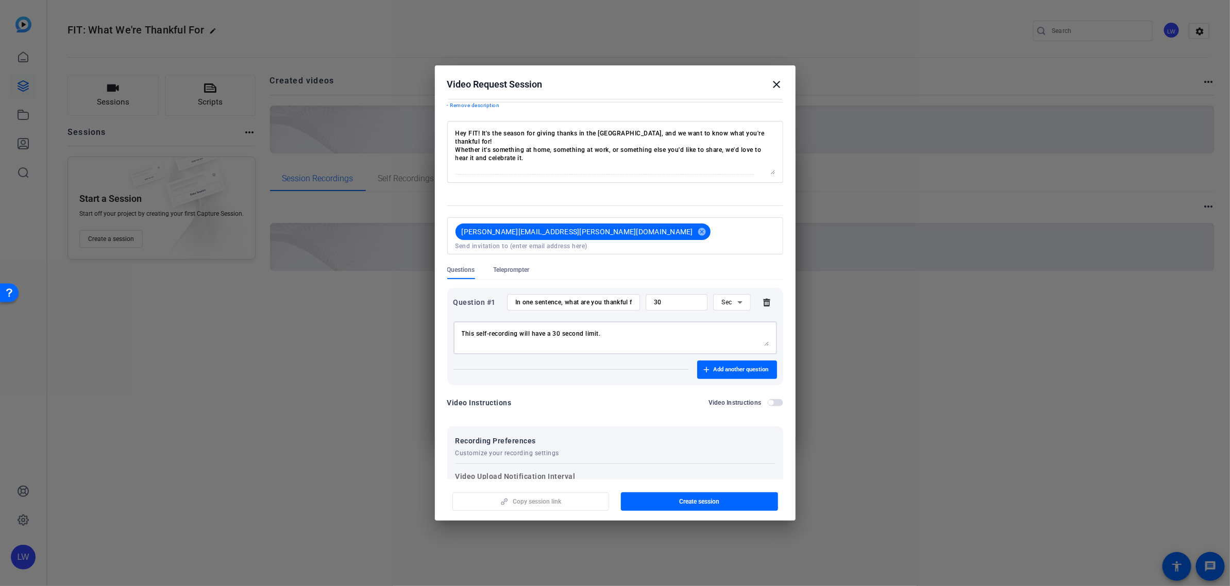
scroll to position [64, 0]
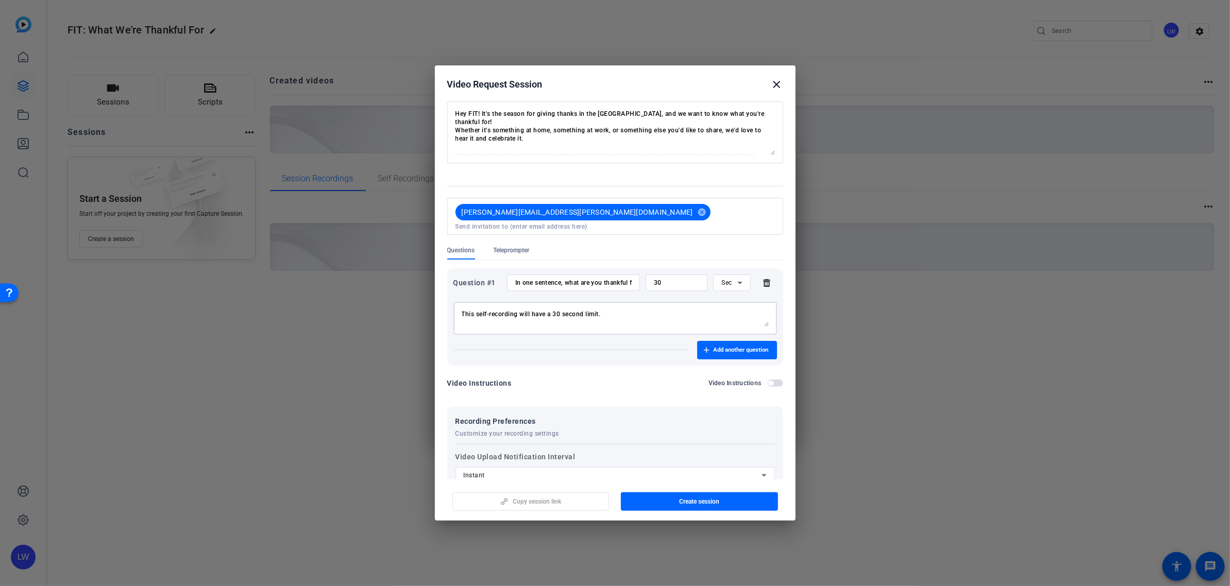
click at [613, 310] on textarea "This self-recording will have a 30 second limit." at bounding box center [615, 318] width 307 height 16
click at [598, 318] on div "This self-recording will have a 30 second limit. Answer conversationally, as th…" at bounding box center [615, 318] width 307 height 33
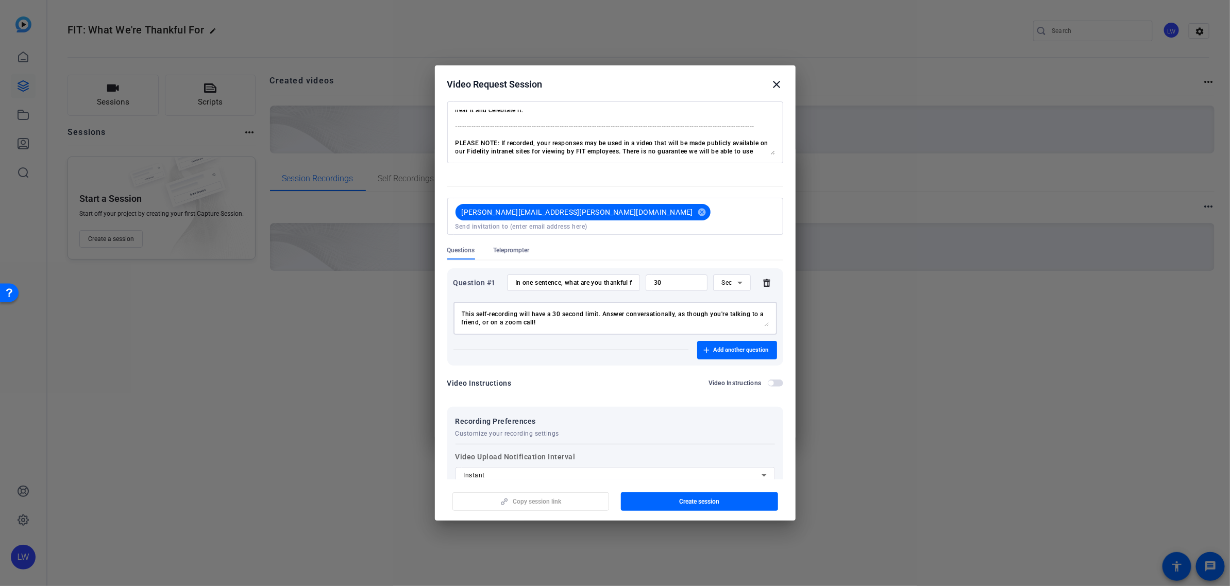
type textarea "This self-recording will have a 30 second limit. Answer conversationally, as th…"
click at [534, 279] on input "In one sentence, what are you thankful for this year?" at bounding box center [573, 283] width 116 height 8
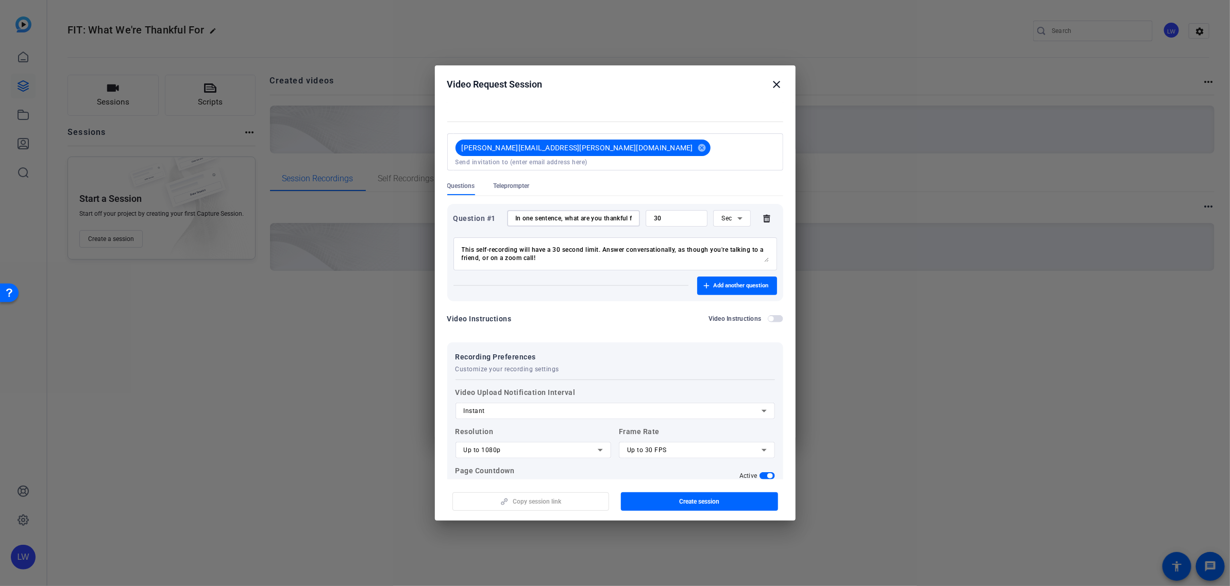
scroll to position [192, 0]
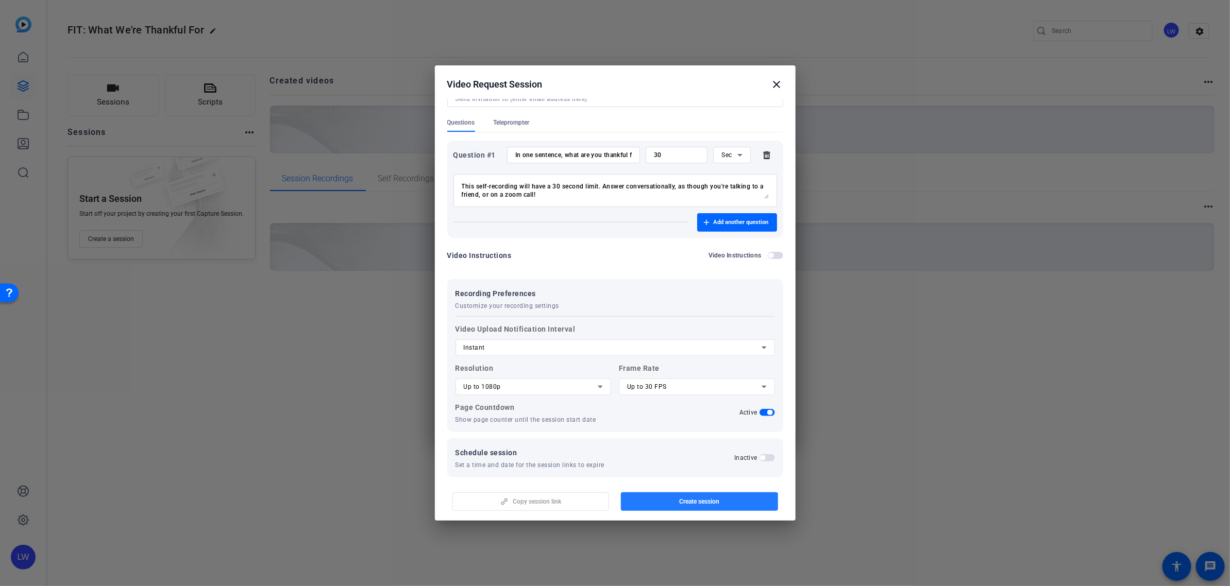
click at [665, 505] on span "button" at bounding box center [699, 501] width 157 height 25
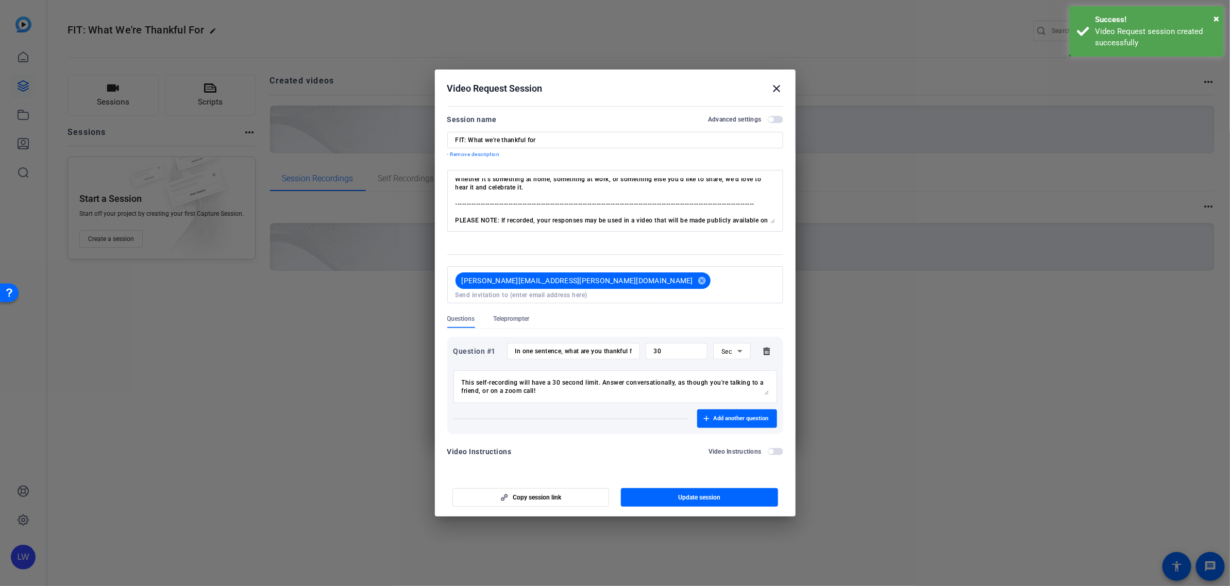
scroll to position [29, 0]
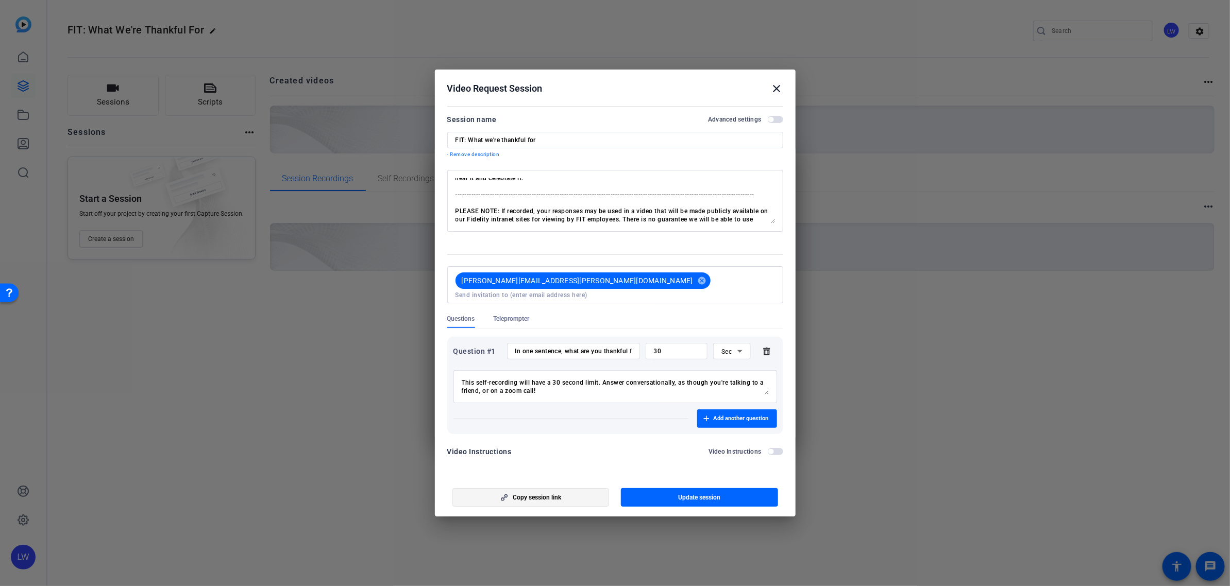
click at [543, 494] on span "Copy session link" at bounding box center [537, 498] width 48 height 8
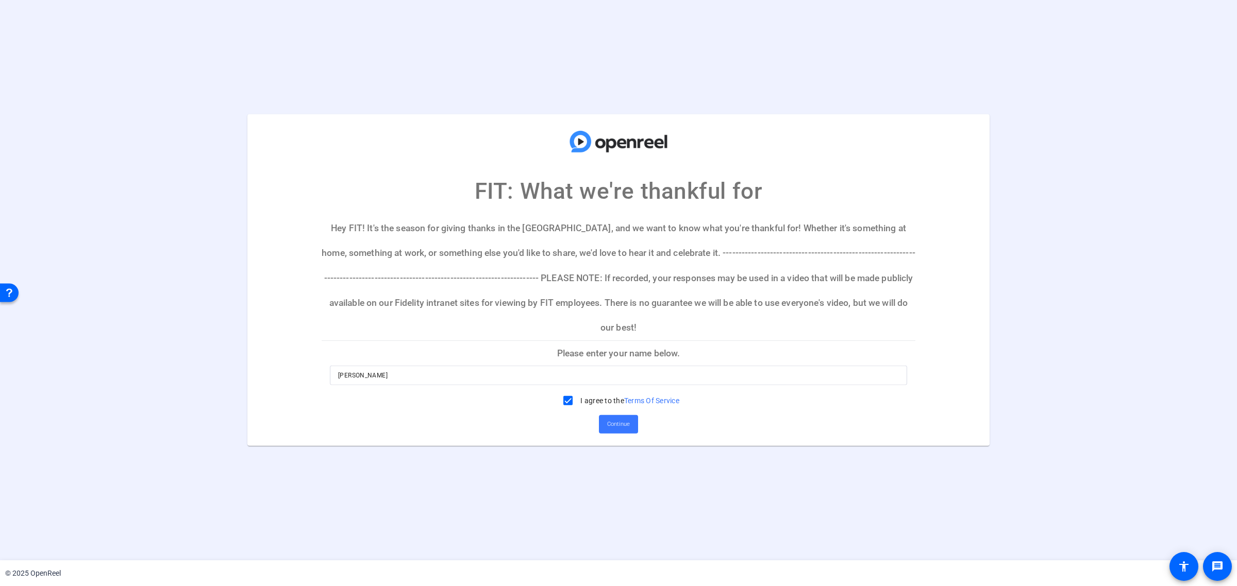
click at [634, 341] on p "Please enter your name below." at bounding box center [619, 353] width 594 height 25
click at [601, 372] on div "[PERSON_NAME]" at bounding box center [618, 376] width 561 height 20
click at [599, 369] on input "[PERSON_NAME]" at bounding box center [618, 375] width 561 height 12
click at [617, 417] on span "Continue" at bounding box center [618, 424] width 23 height 15
